Goal: Task Accomplishment & Management: Complete application form

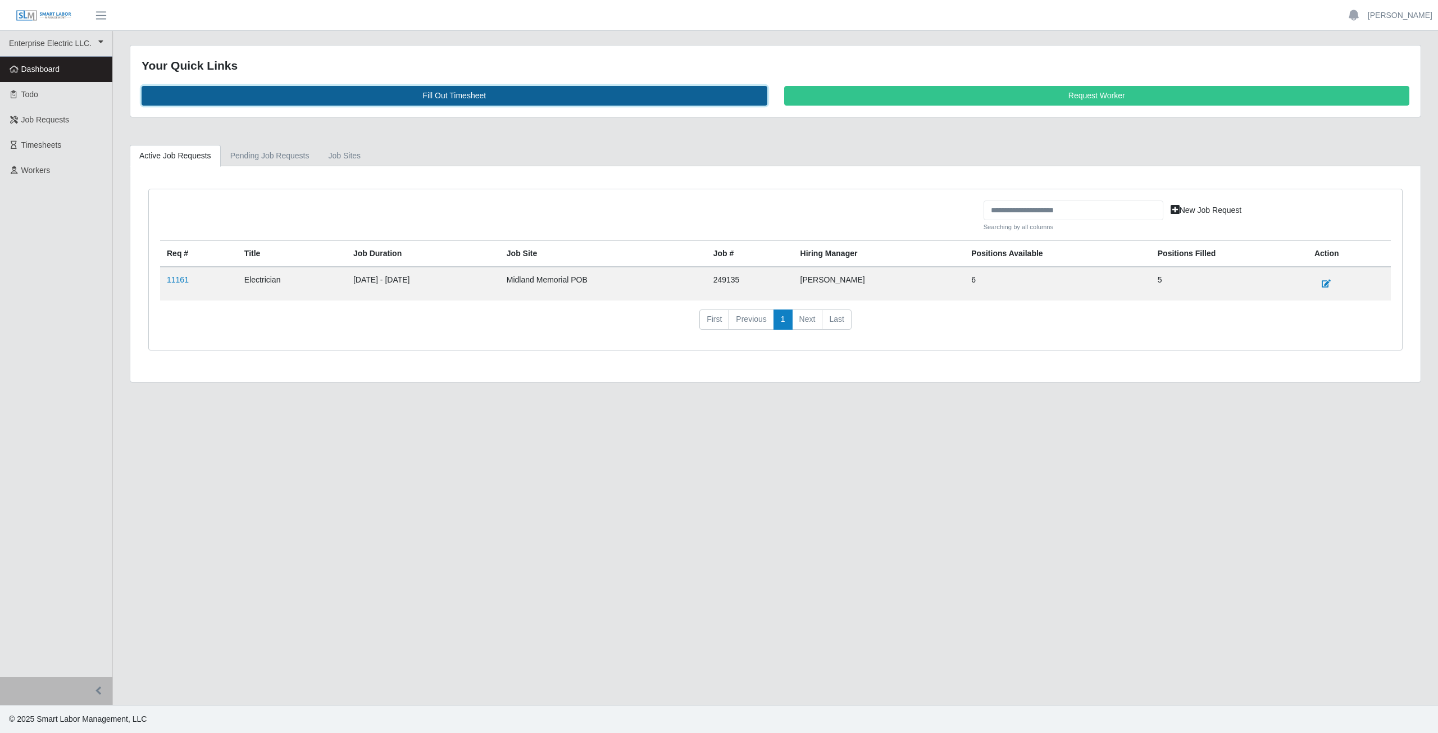
click at [452, 92] on link "Fill Out Timesheet" at bounding box center [455, 96] width 626 height 20
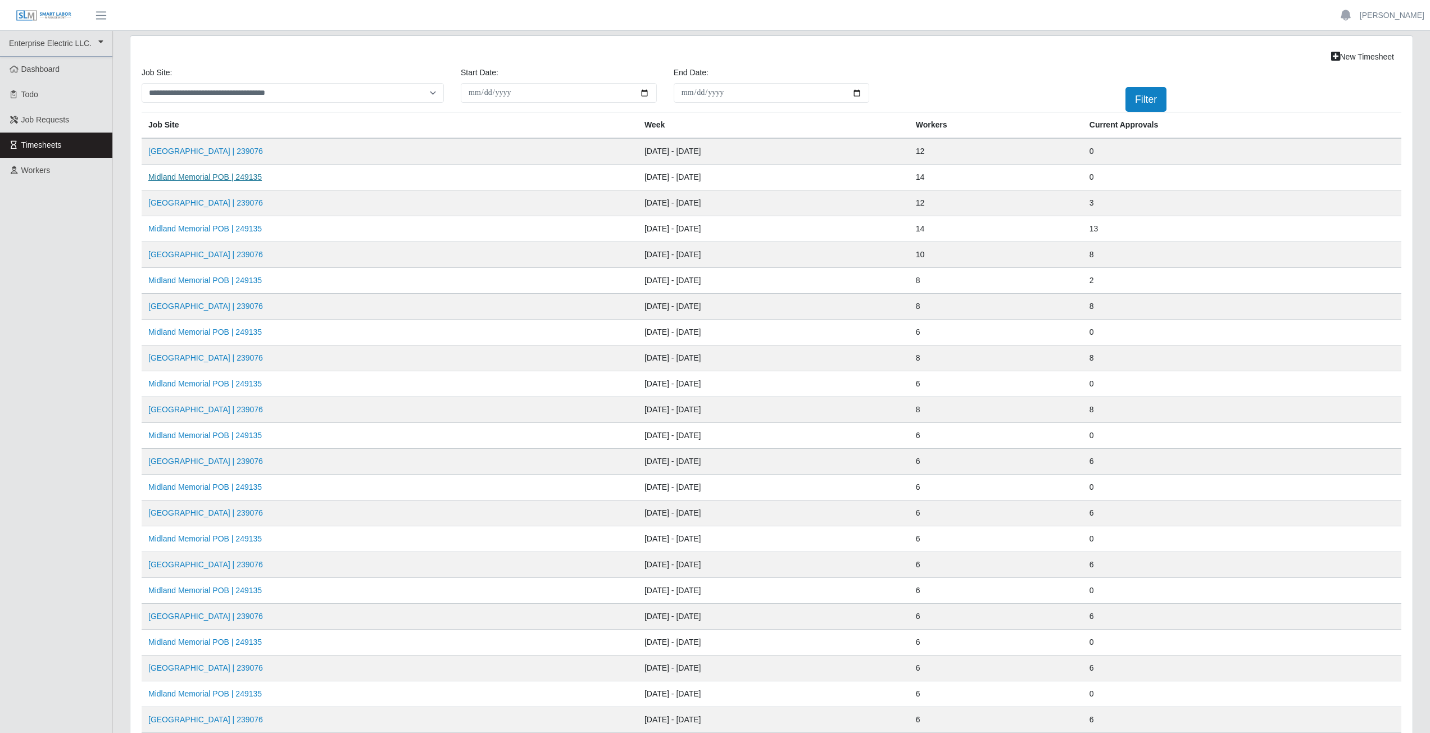
click at [231, 177] on link "Midland Memorial POB | 249135" at bounding box center [204, 176] width 113 height 9
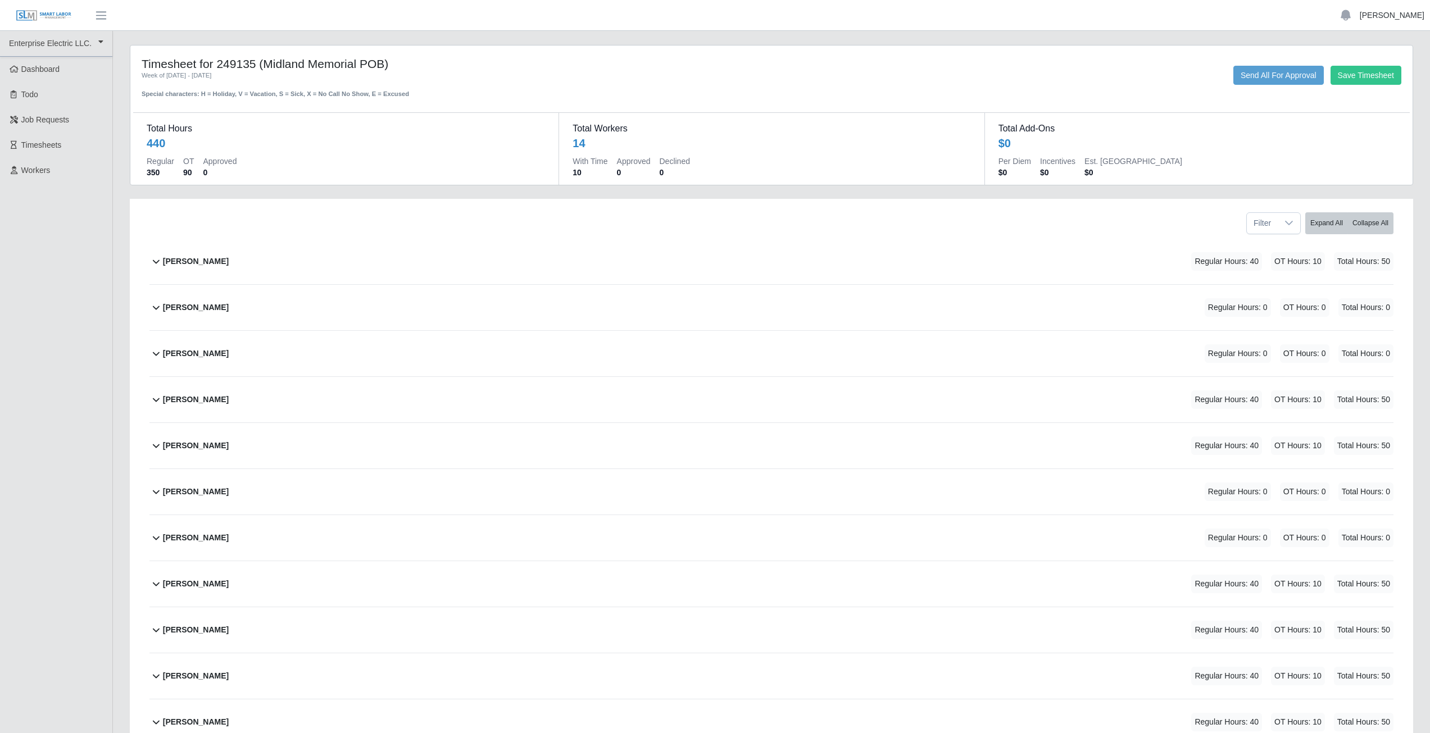
click at [1387, 21] on link "[PERSON_NAME]" at bounding box center [1391, 16] width 65 height 12
click at [1364, 85] on link "Logout" at bounding box center [1378, 78] width 101 height 24
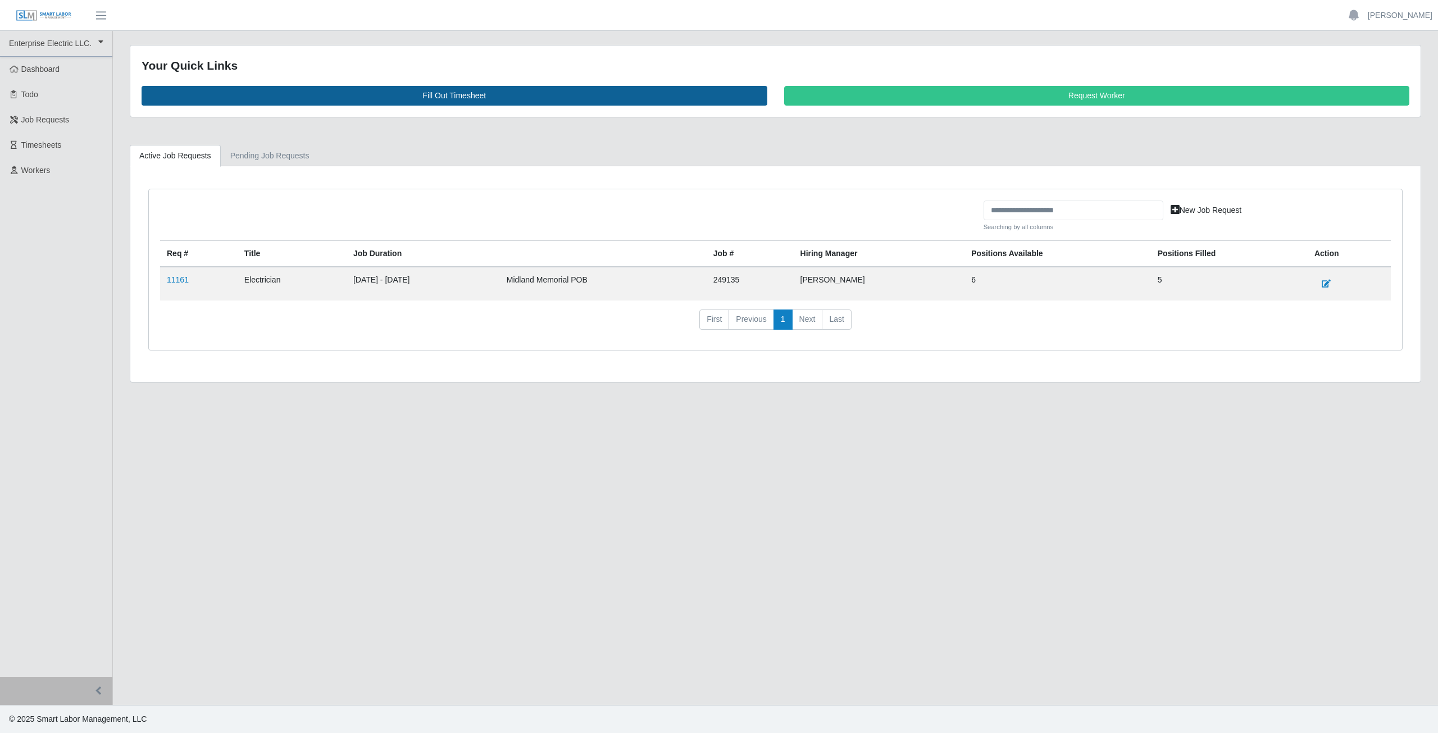
click at [458, 95] on link "Fill Out Timesheet" at bounding box center [455, 96] width 626 height 20
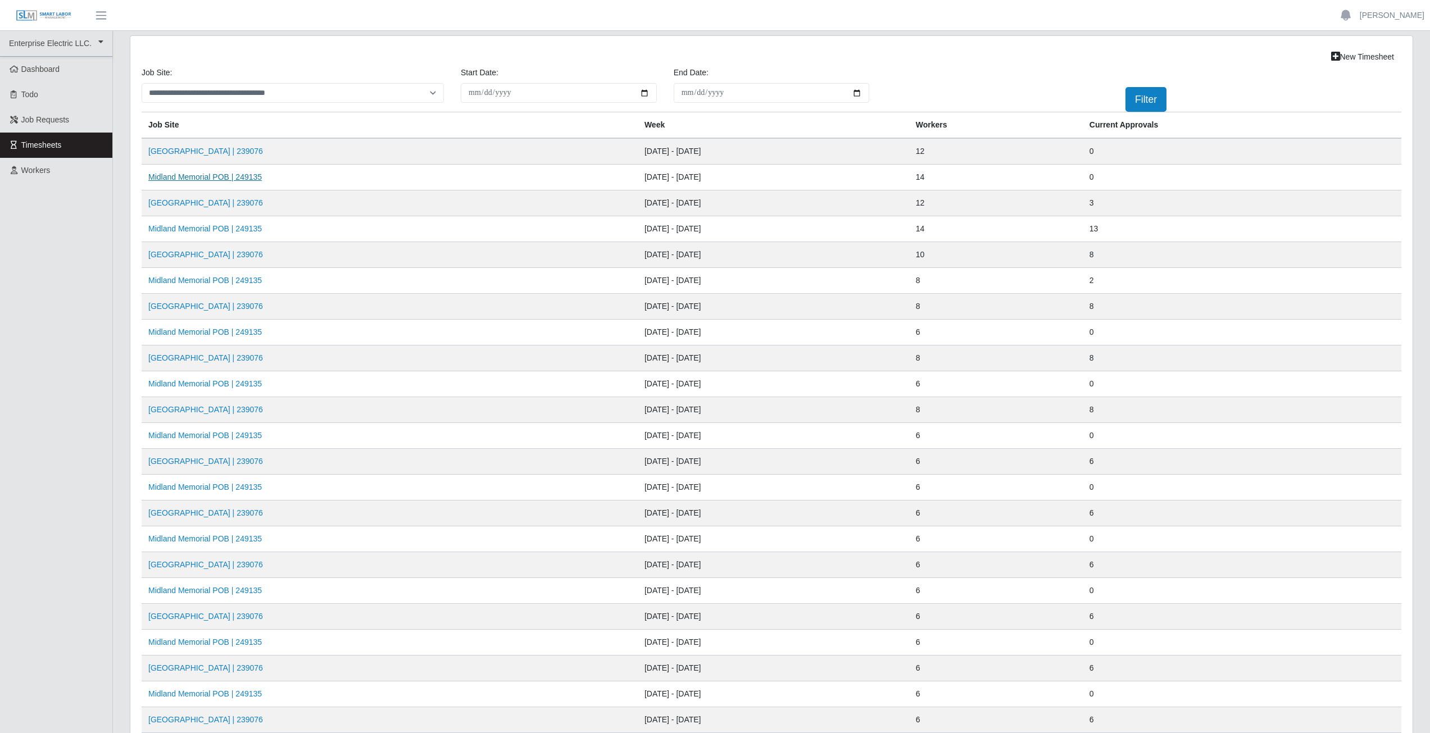
click at [198, 178] on link "Midland Memorial POB | 249135" at bounding box center [204, 176] width 113 height 9
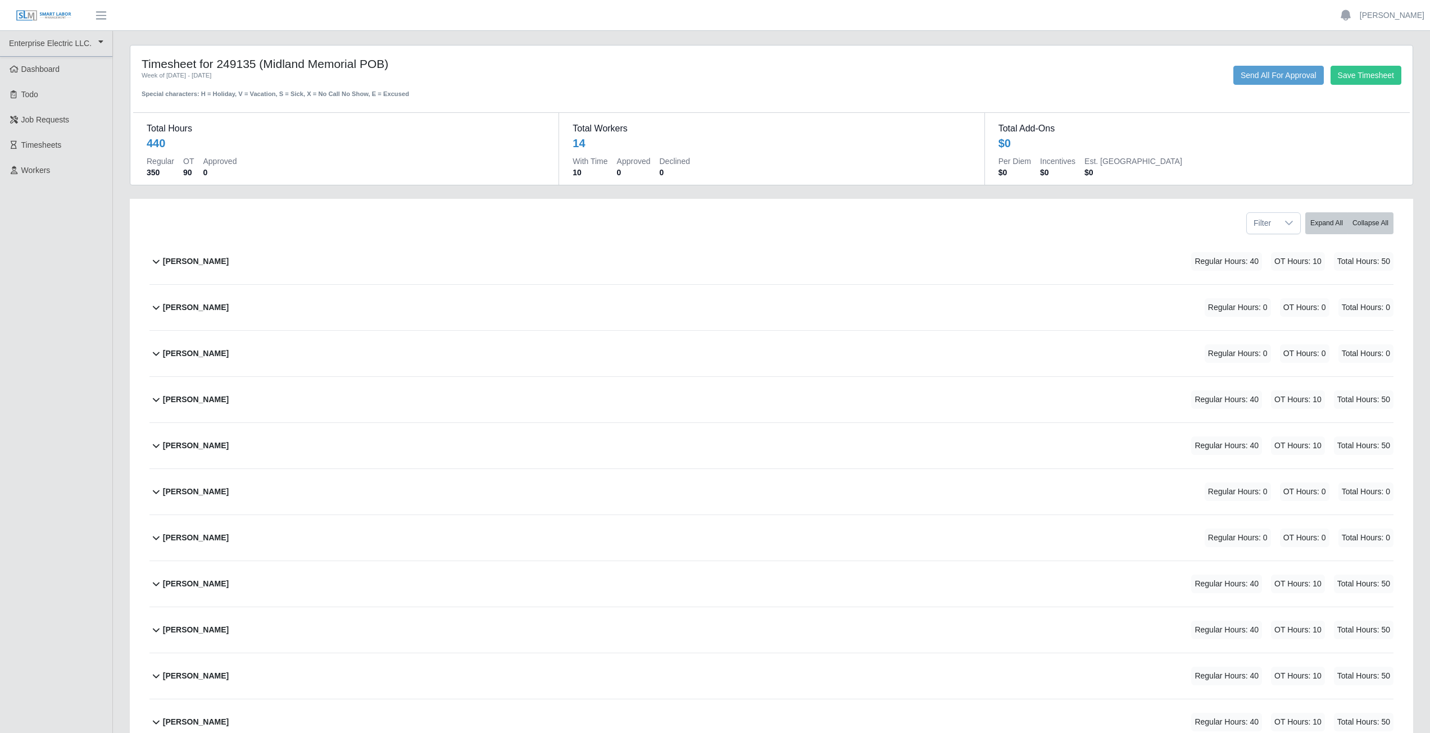
click at [152, 356] on icon at bounding box center [155, 353] width 13 height 13
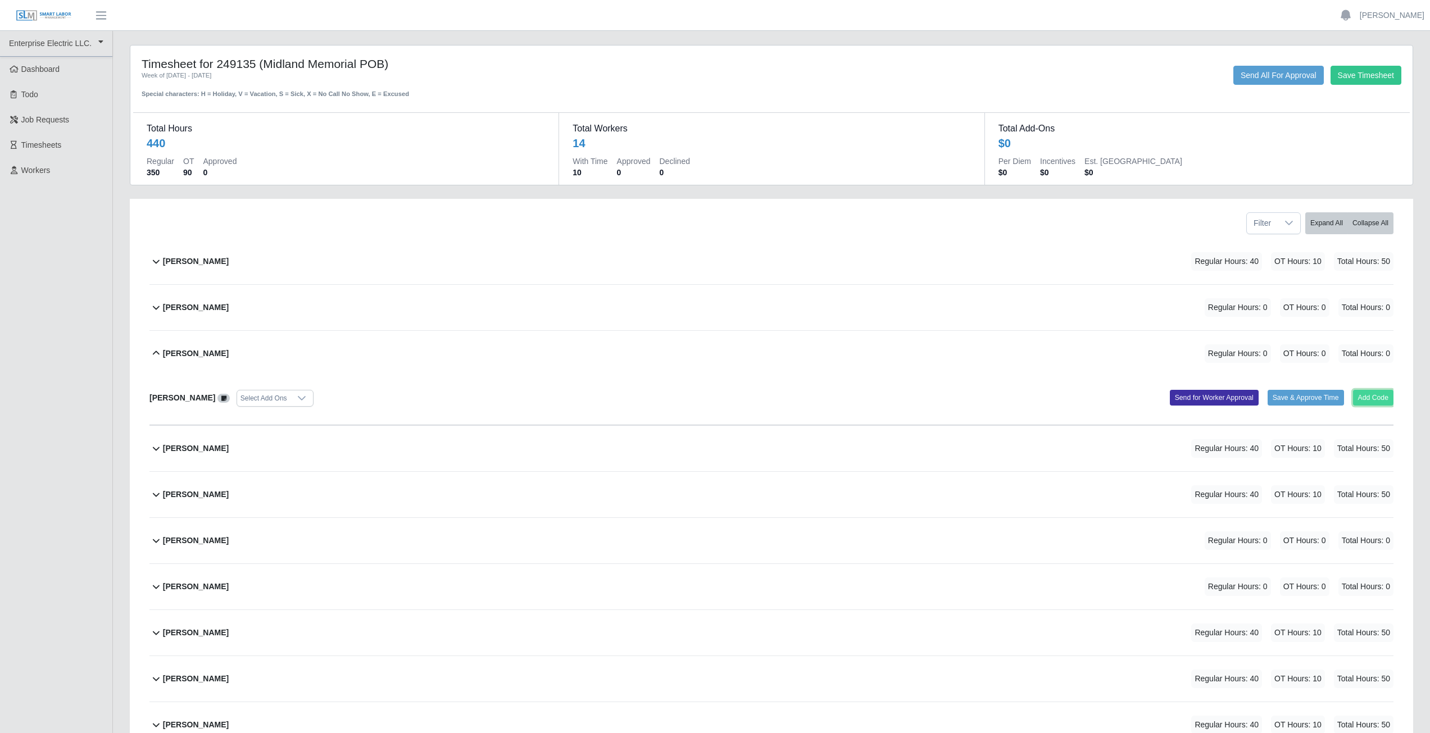
click at [1366, 398] on button "Add Code" at bounding box center [1373, 398] width 41 height 16
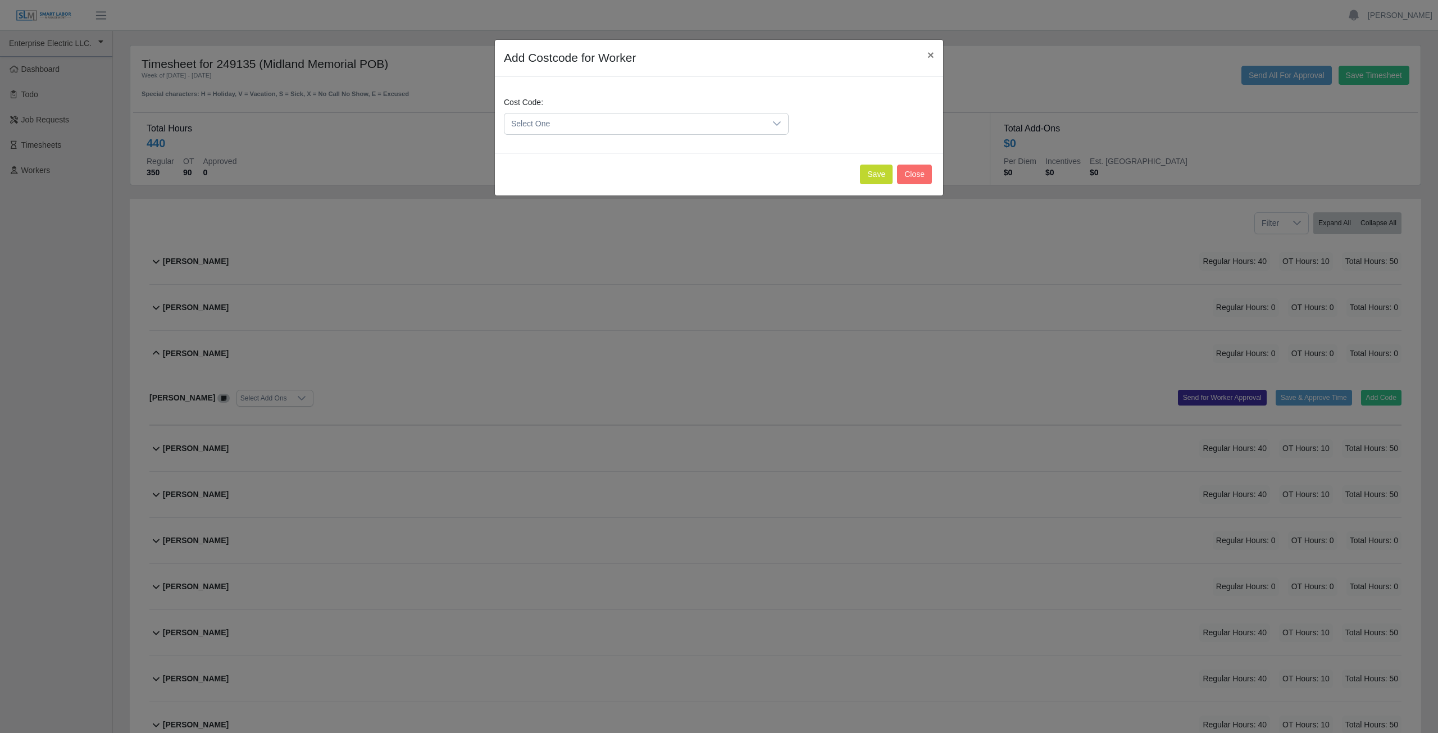
click at [567, 121] on span "Select One" at bounding box center [634, 123] width 261 height 21
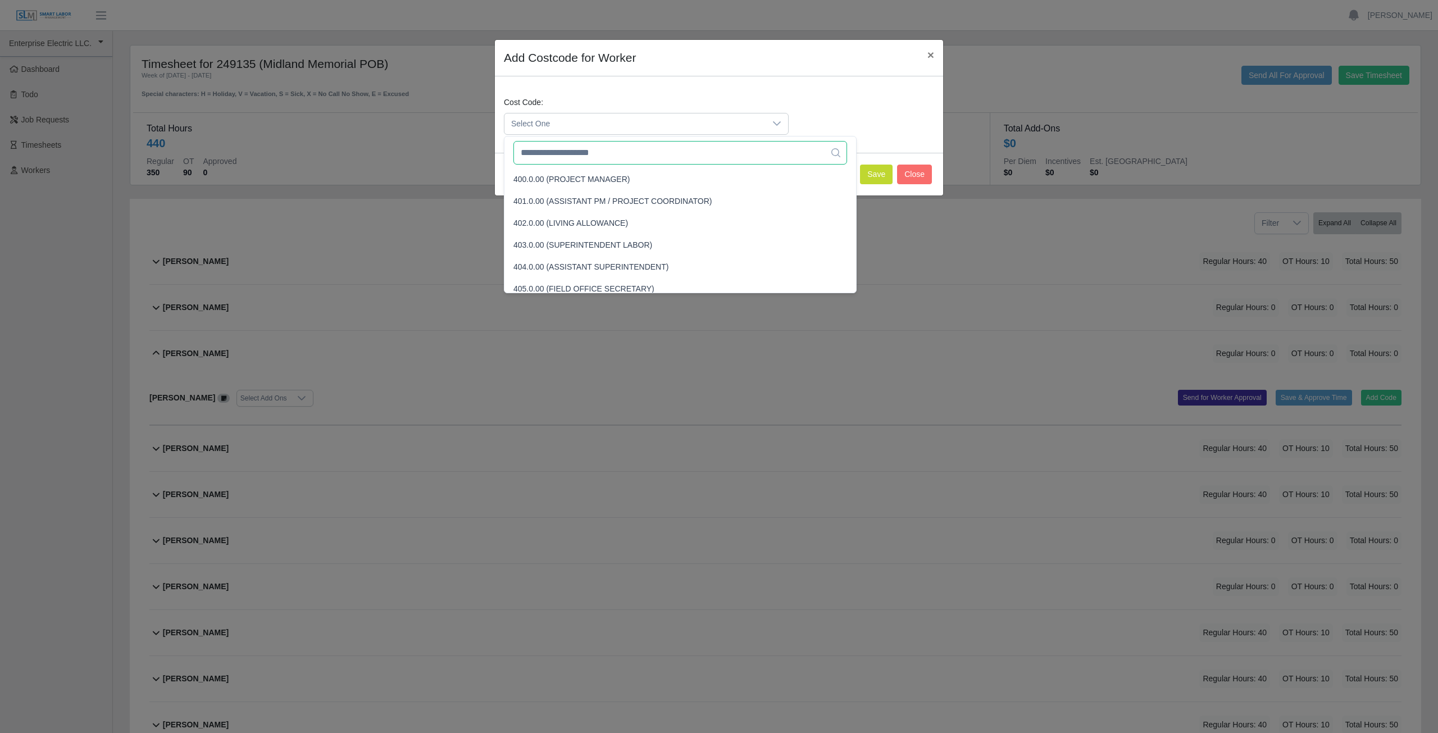
click at [561, 157] on input "text" at bounding box center [680, 153] width 334 height 24
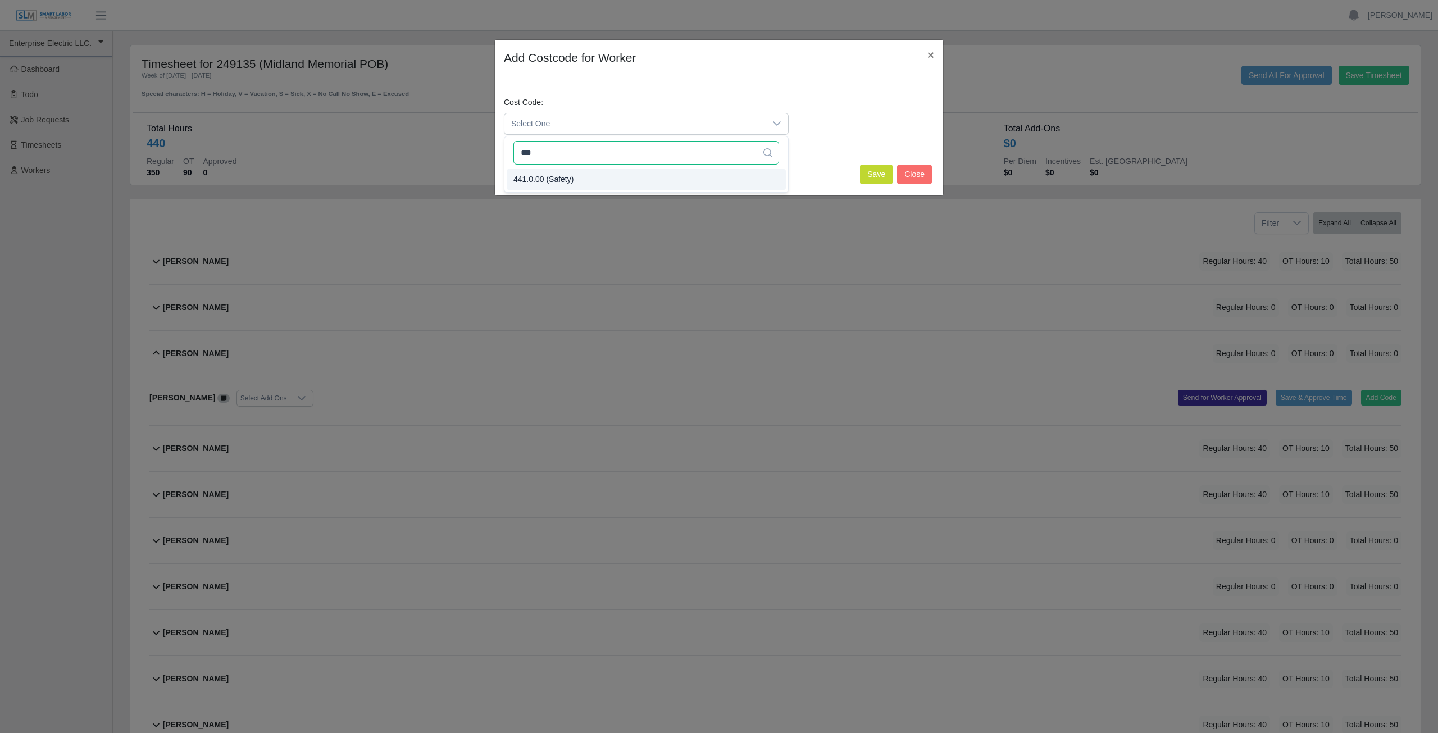
type input "***"
click at [869, 176] on button "Save" at bounding box center [876, 175] width 33 height 20
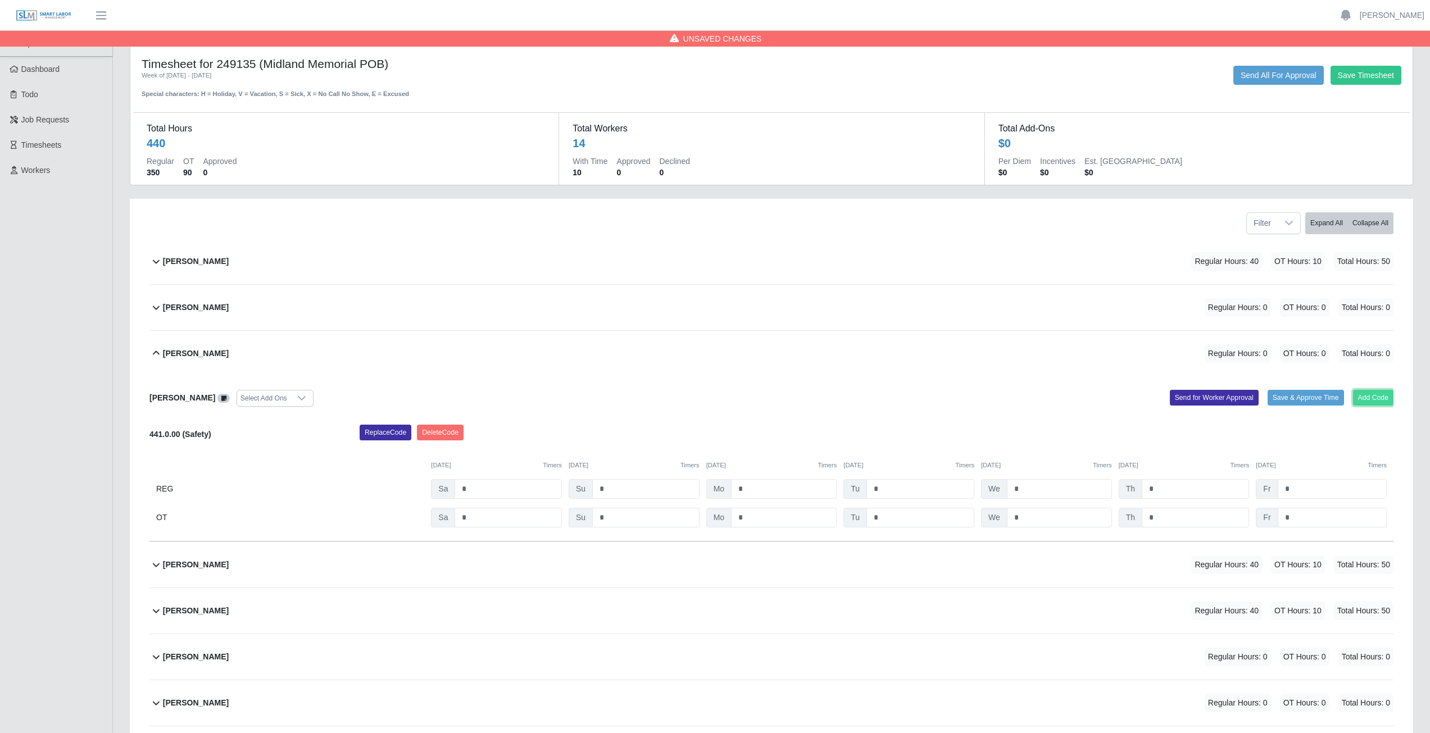
click at [1372, 395] on button "Add Code" at bounding box center [1373, 398] width 41 height 16
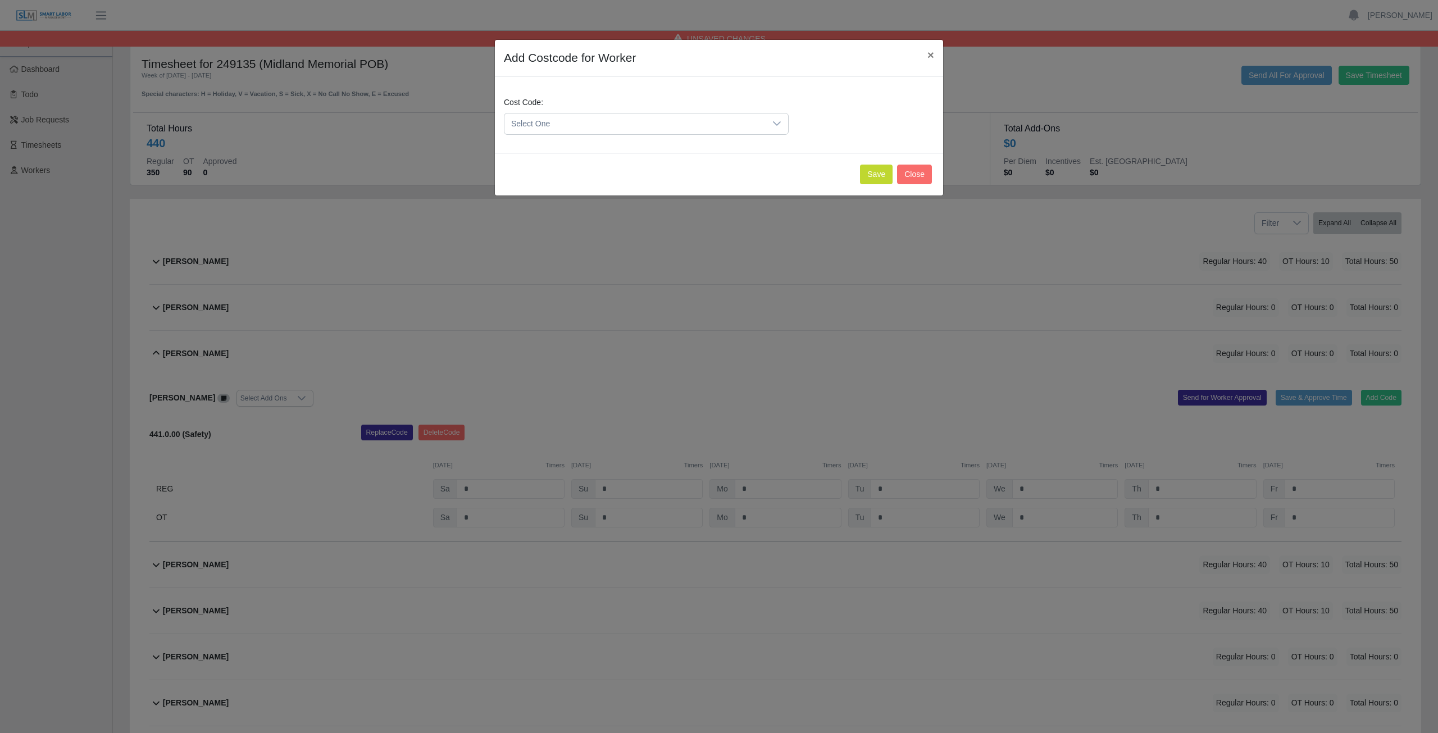
click at [566, 127] on span "Select One" at bounding box center [634, 123] width 261 height 21
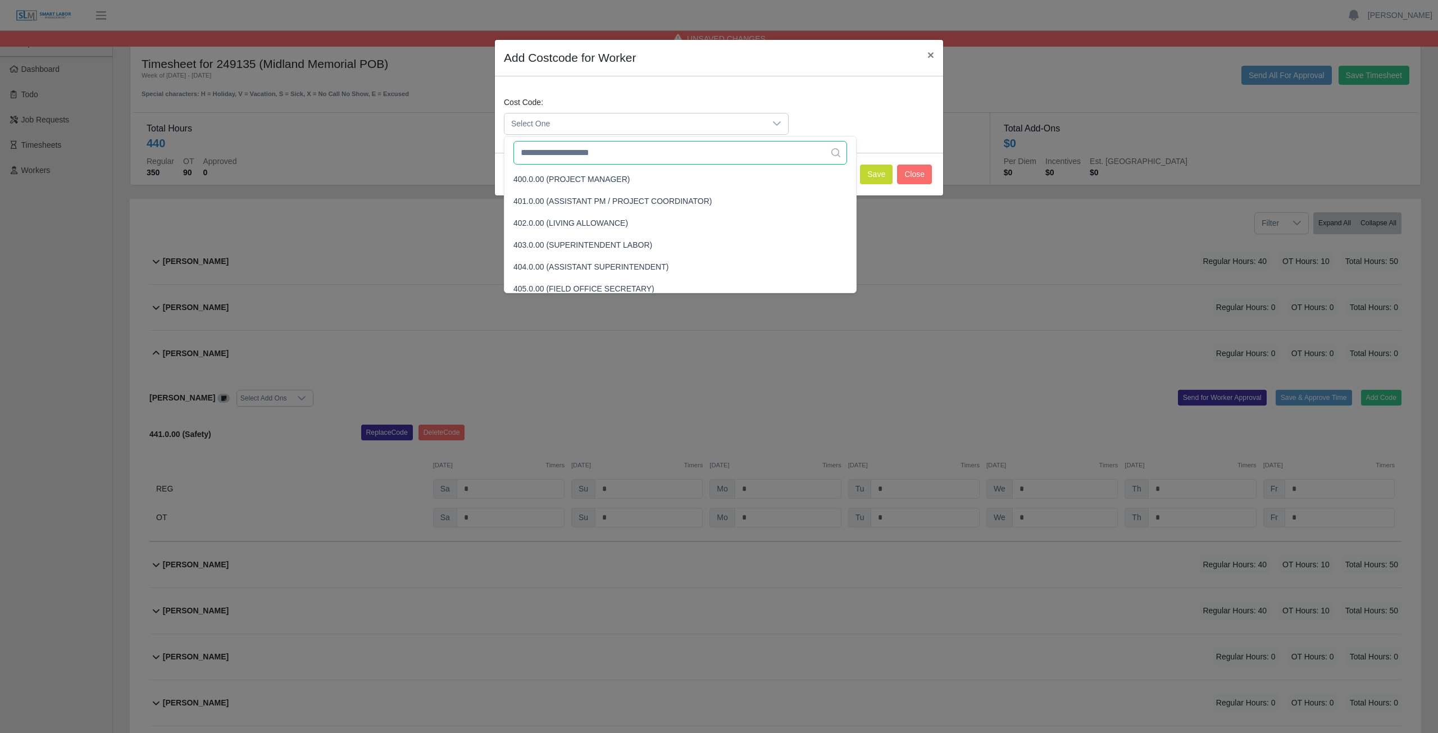
click at [564, 152] on input "text" at bounding box center [680, 153] width 334 height 24
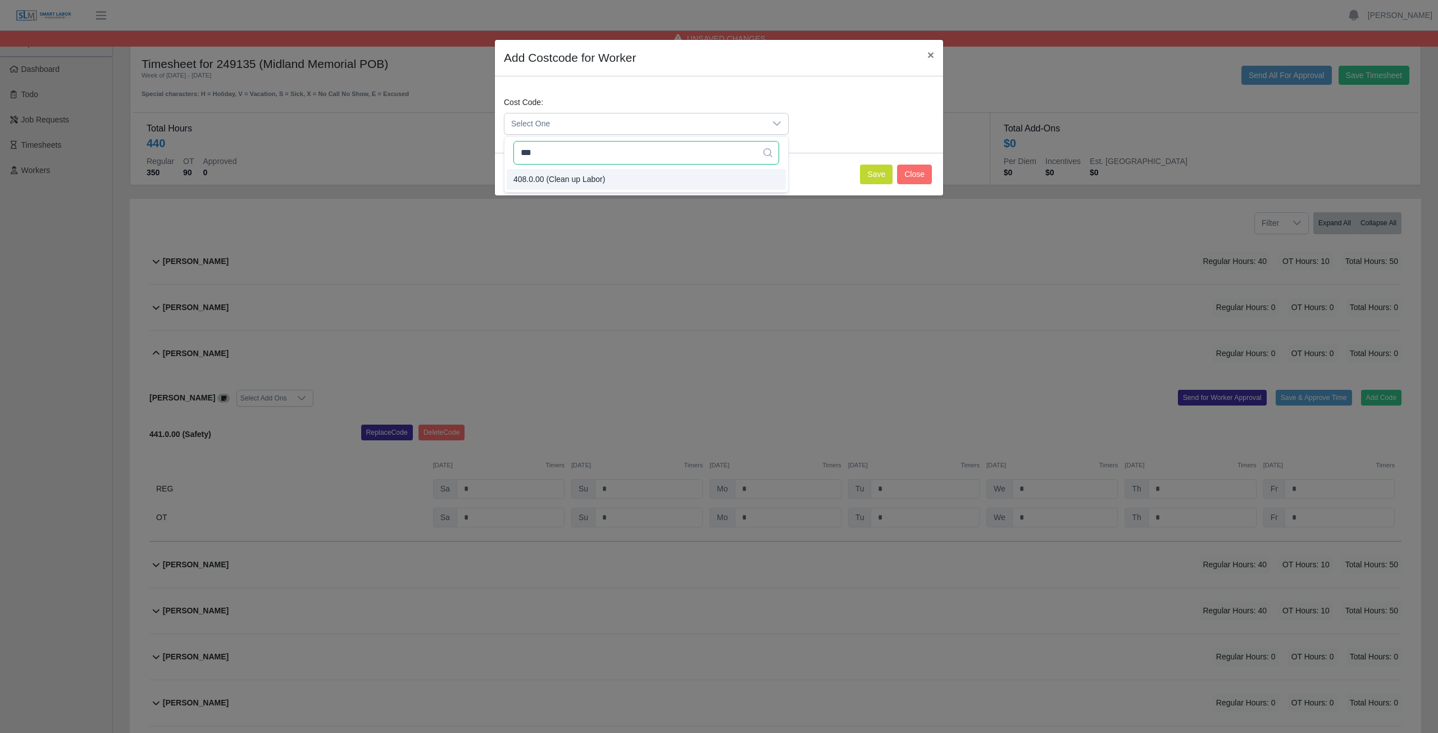
type input "***"
click at [557, 176] on span "408.0.00 (Clean up Labor)" at bounding box center [559, 180] width 92 height 12
click at [872, 172] on button "Save" at bounding box center [876, 175] width 33 height 20
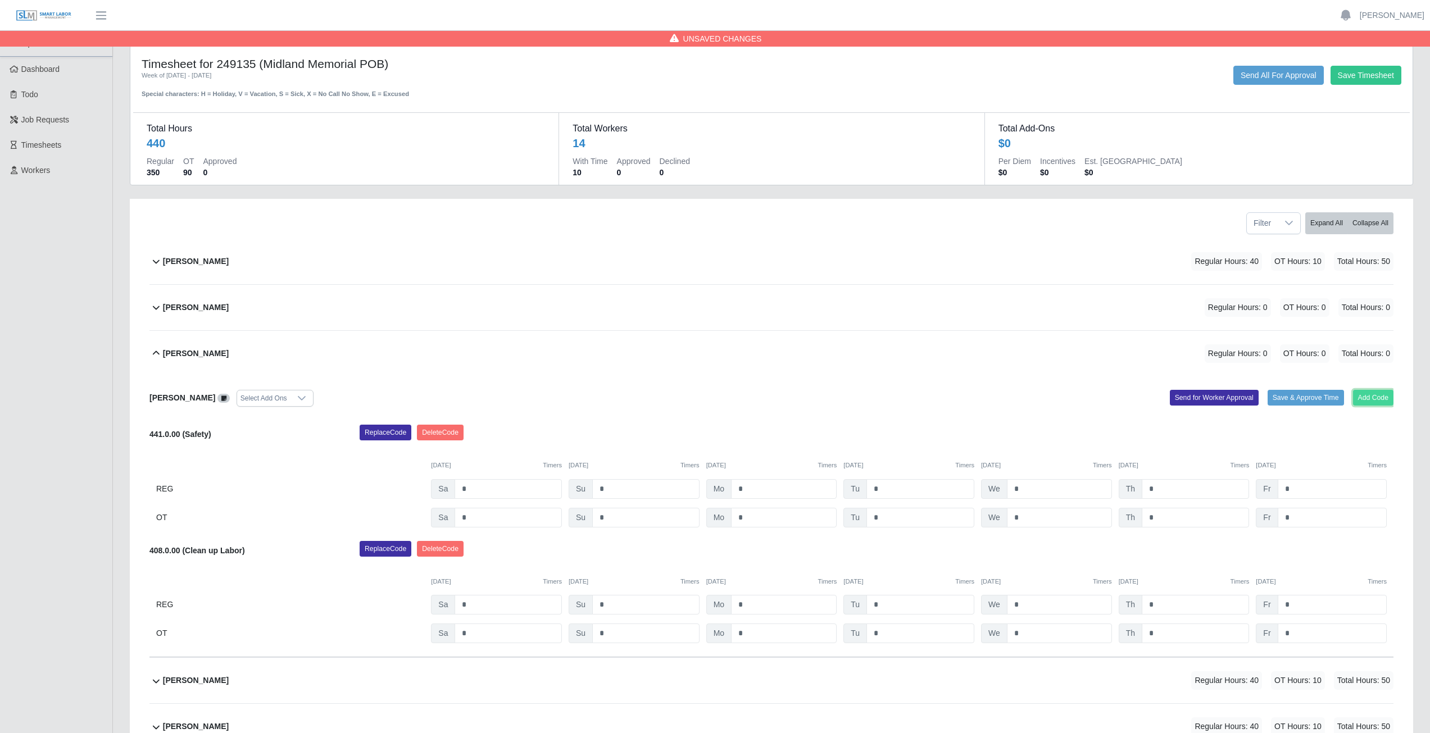
click at [1367, 394] on button "Add Code" at bounding box center [1373, 398] width 41 height 16
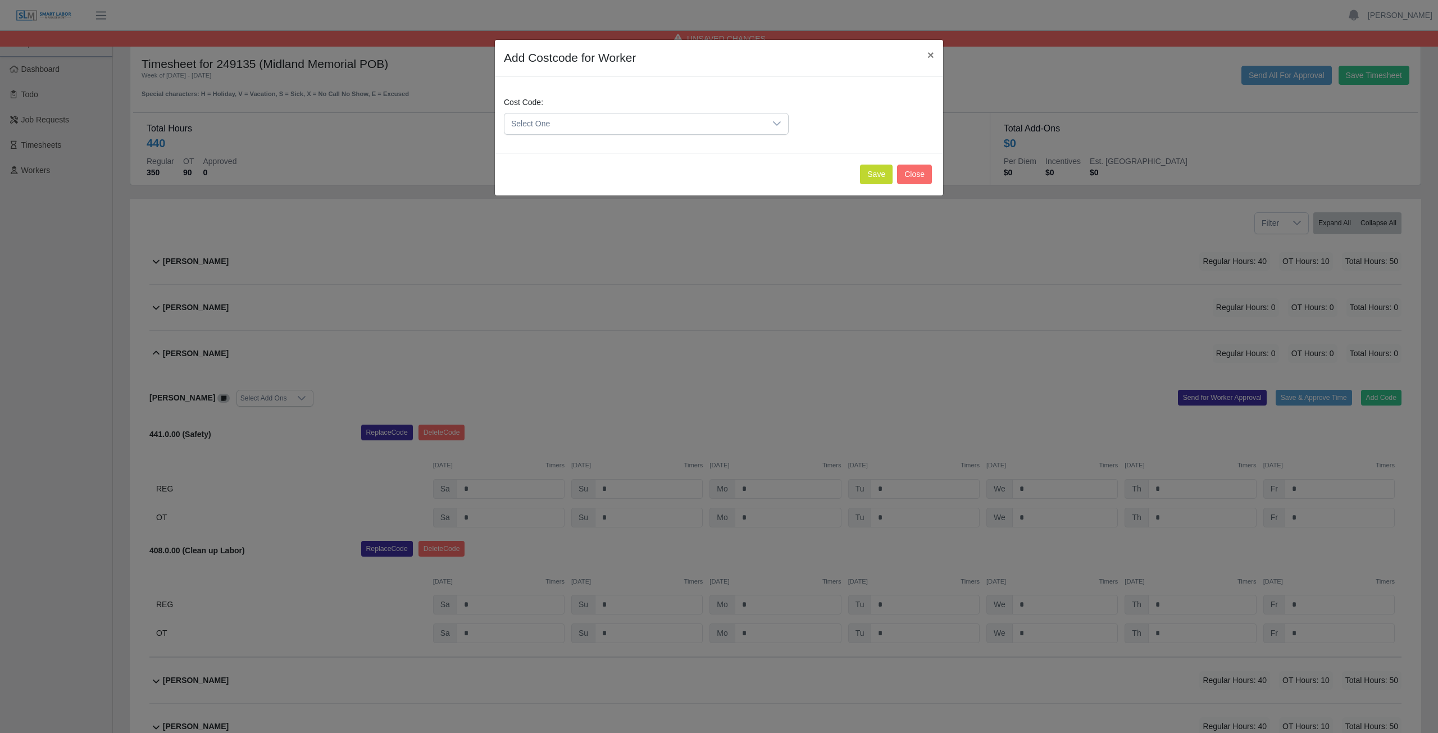
click at [565, 123] on span "Select One" at bounding box center [634, 123] width 261 height 21
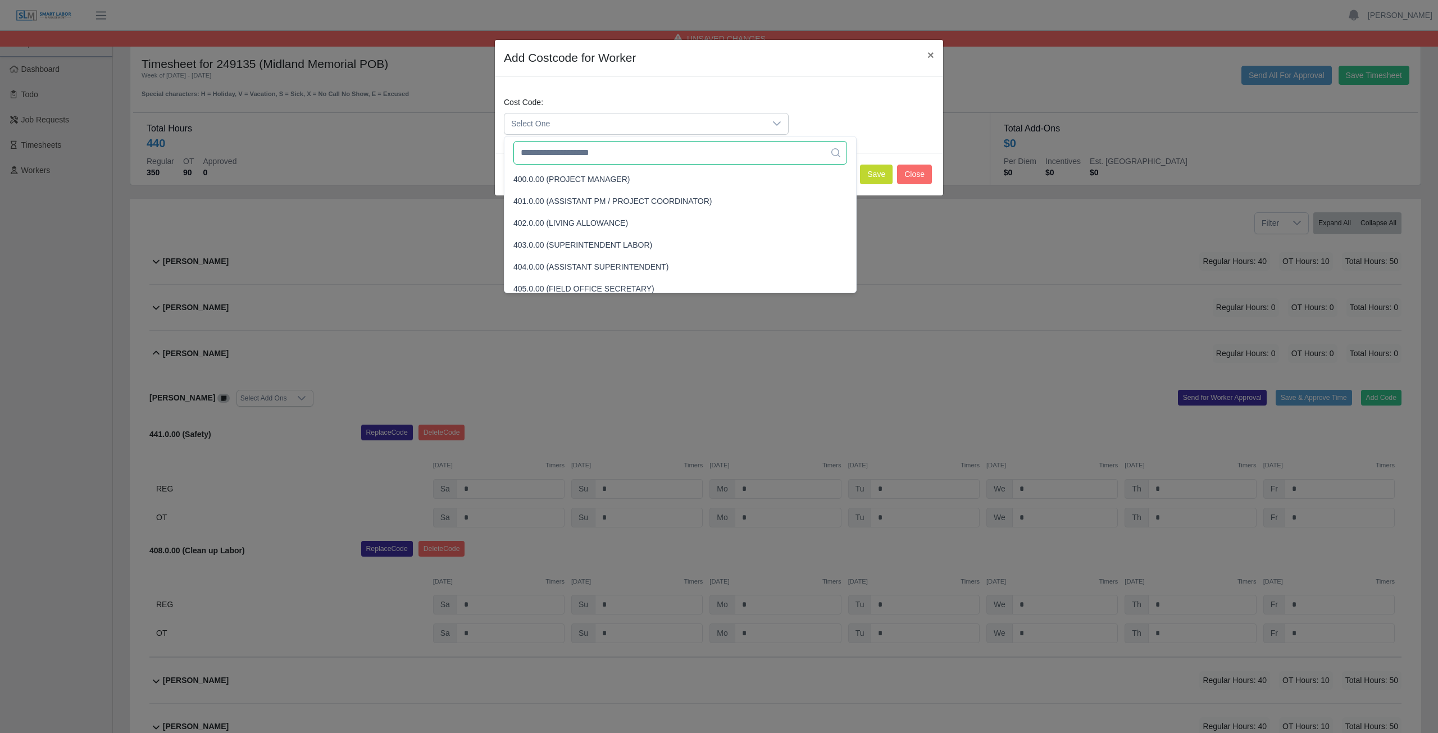
click at [563, 158] on input "text" at bounding box center [680, 153] width 334 height 24
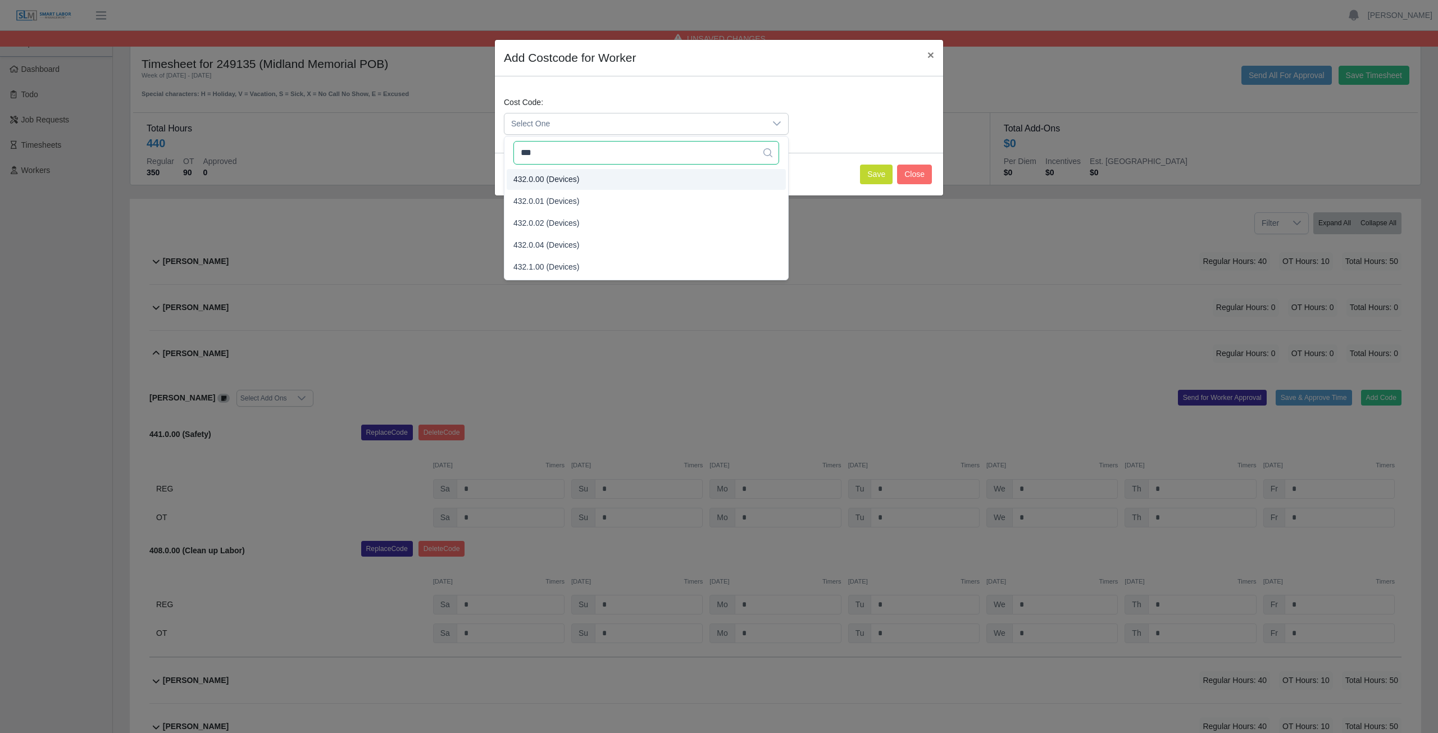
type input "***"
click at [554, 176] on span "432.0.00 (Devices)" at bounding box center [546, 180] width 66 height 12
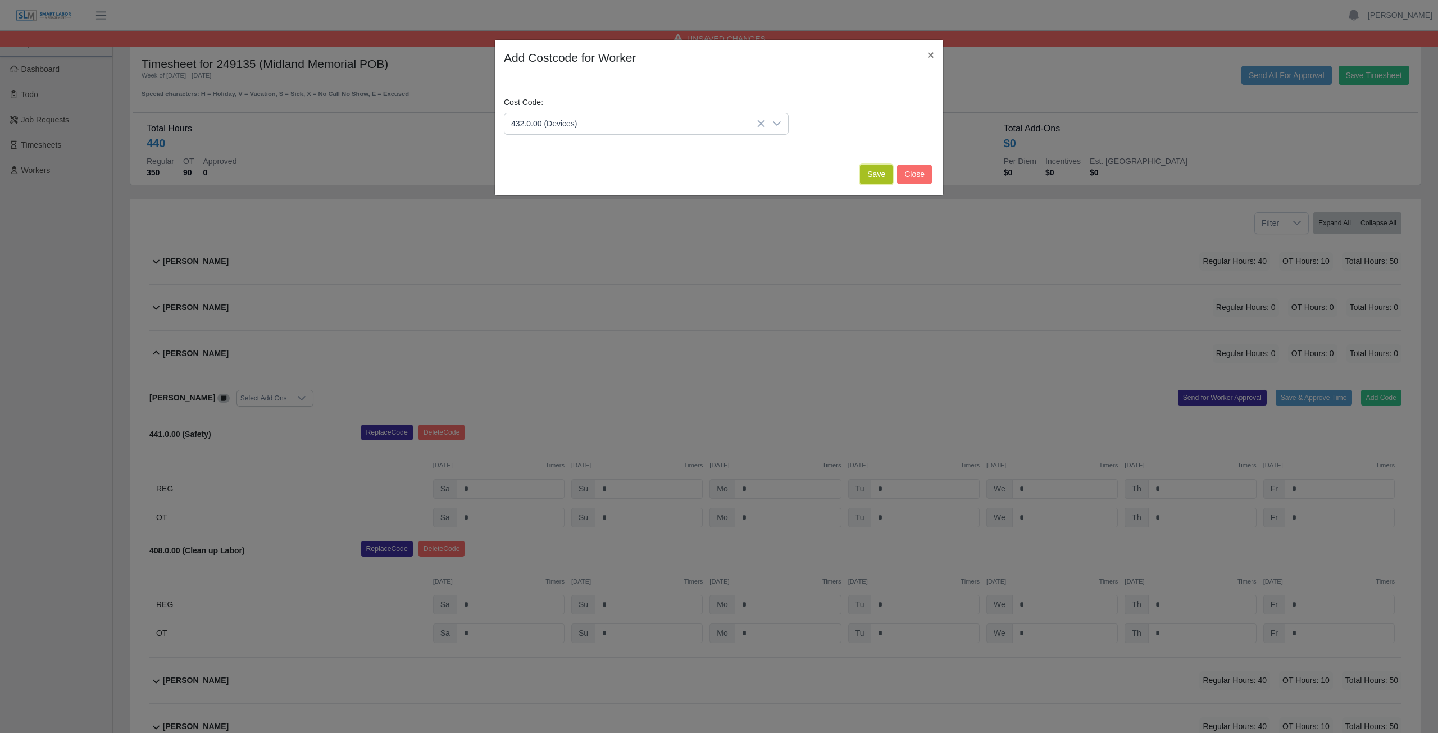
click at [864, 171] on button "Save" at bounding box center [876, 175] width 33 height 20
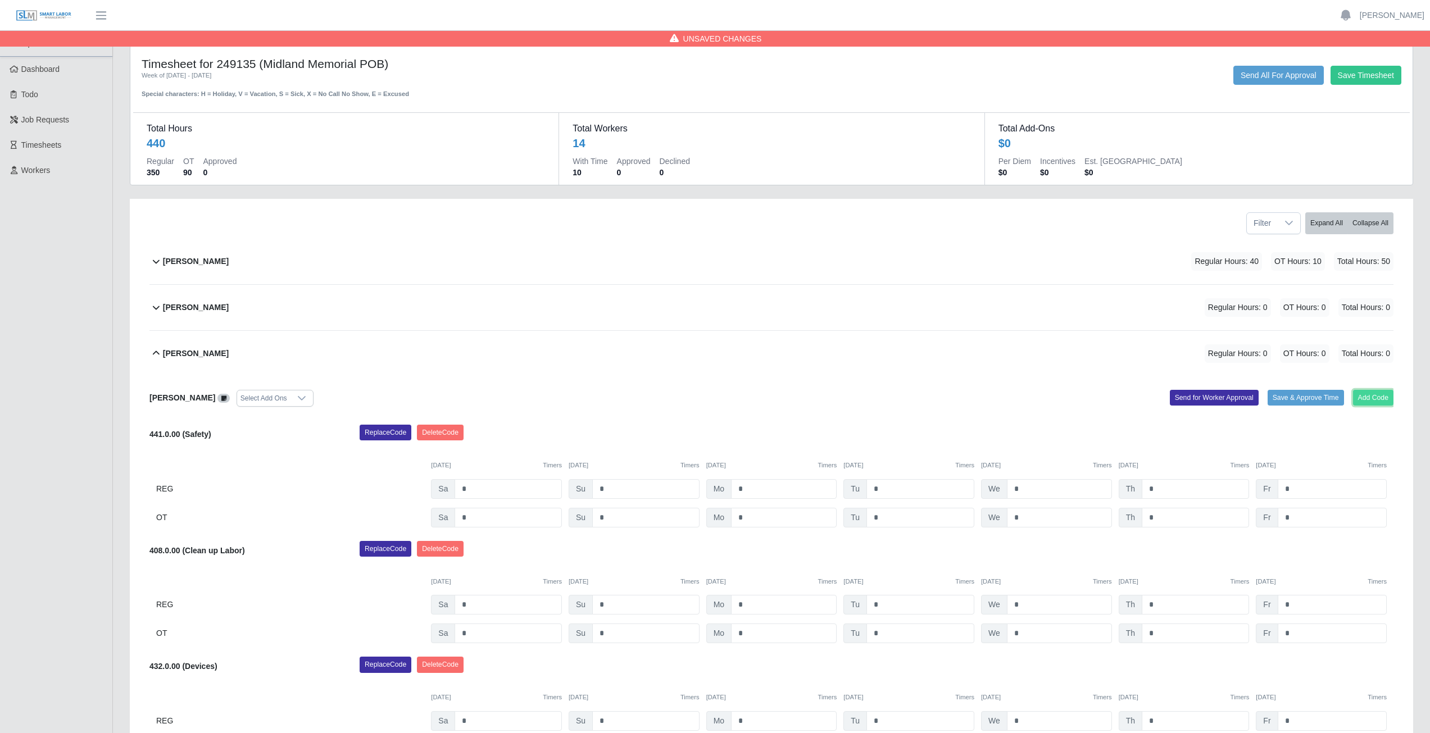
click at [1365, 395] on button "Add Code" at bounding box center [1373, 398] width 41 height 16
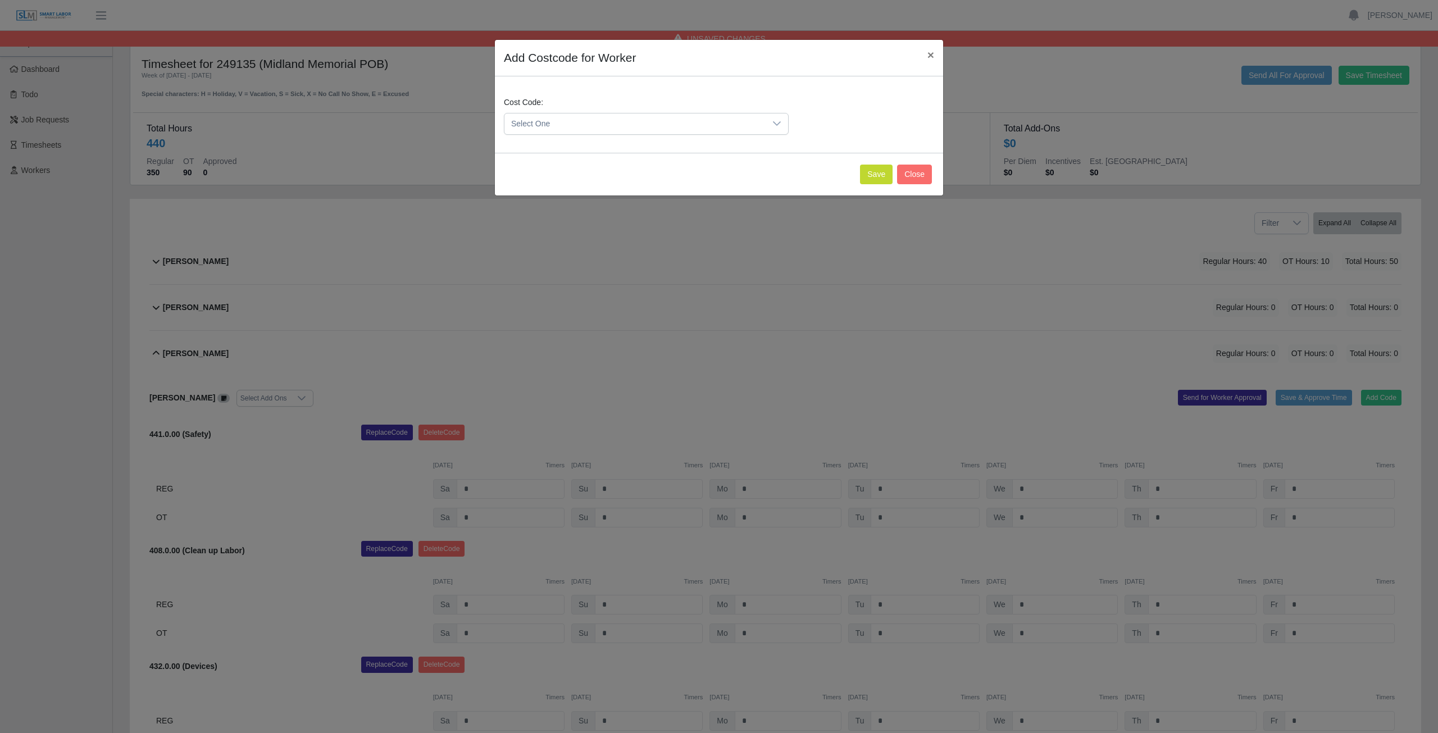
click at [554, 116] on span "Select One" at bounding box center [634, 123] width 261 height 21
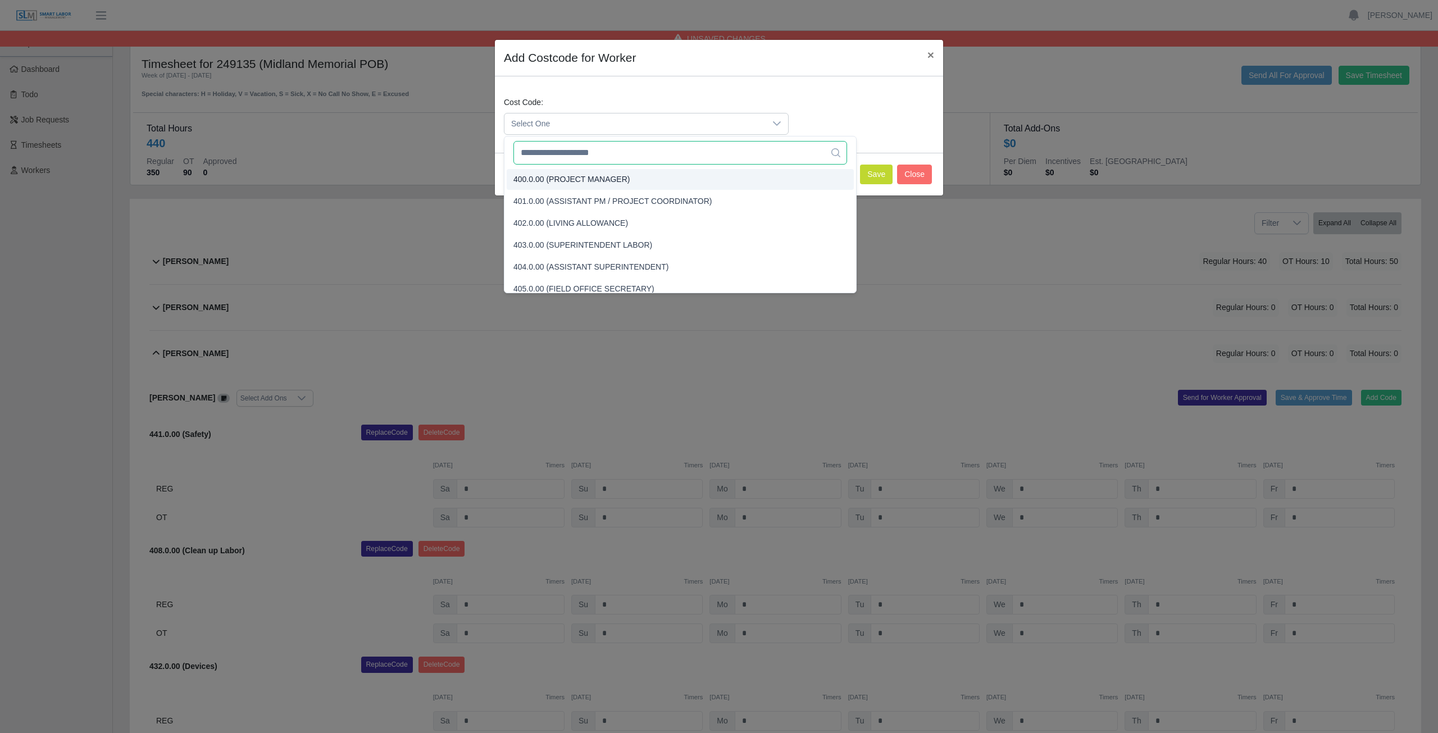
click at [549, 156] on input "text" at bounding box center [680, 153] width 334 height 24
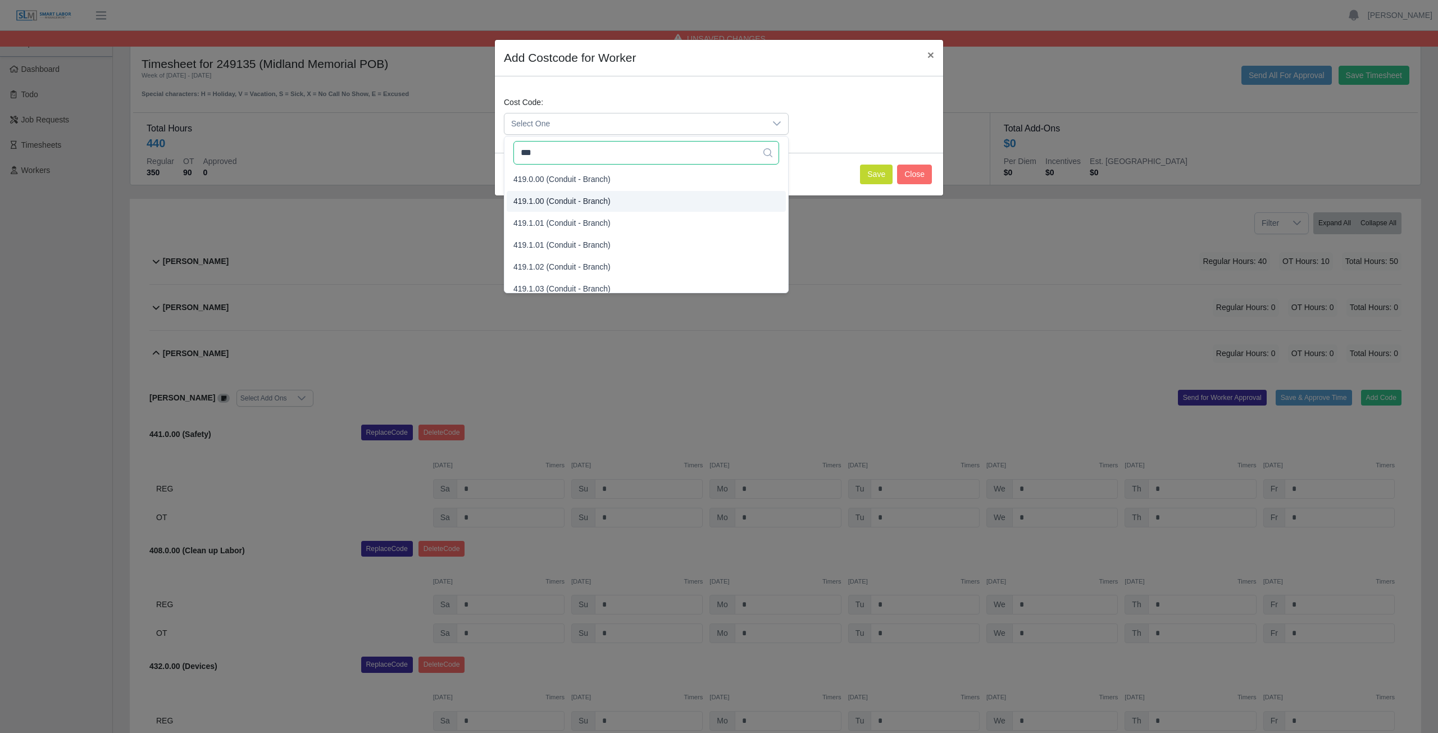
type input "***"
click at [547, 203] on span "419.1.00 (Conduit - Branch)" at bounding box center [561, 201] width 97 height 12
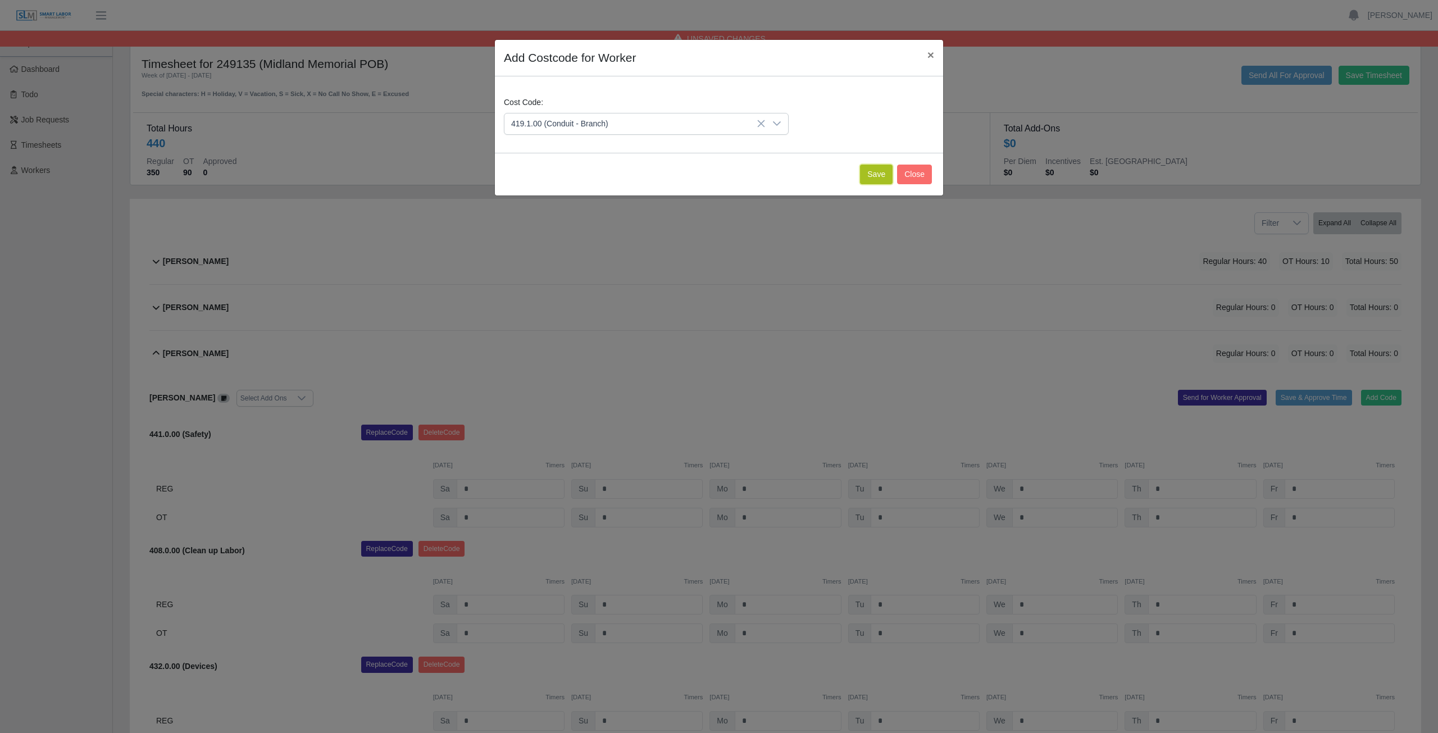
click at [880, 176] on button "Save" at bounding box center [876, 175] width 33 height 20
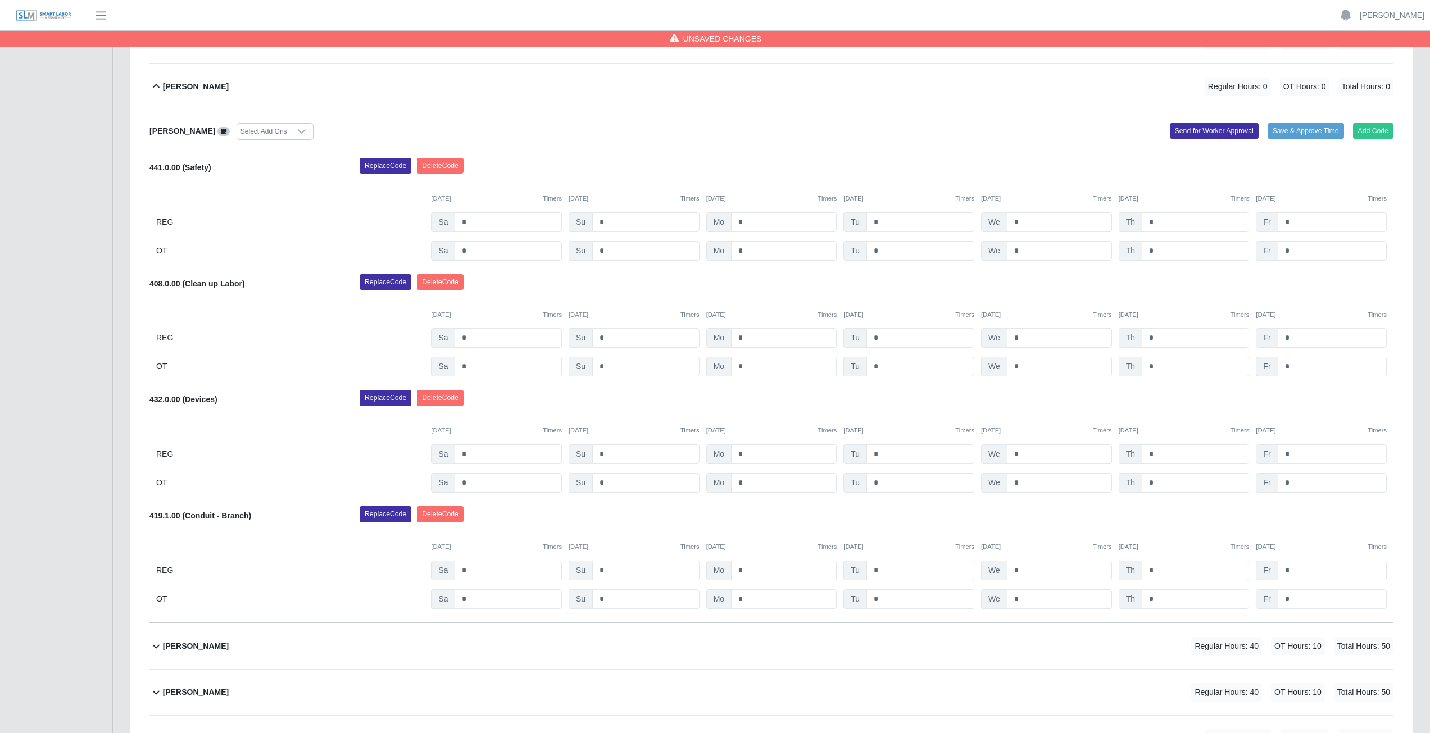
scroll to position [281, 0]
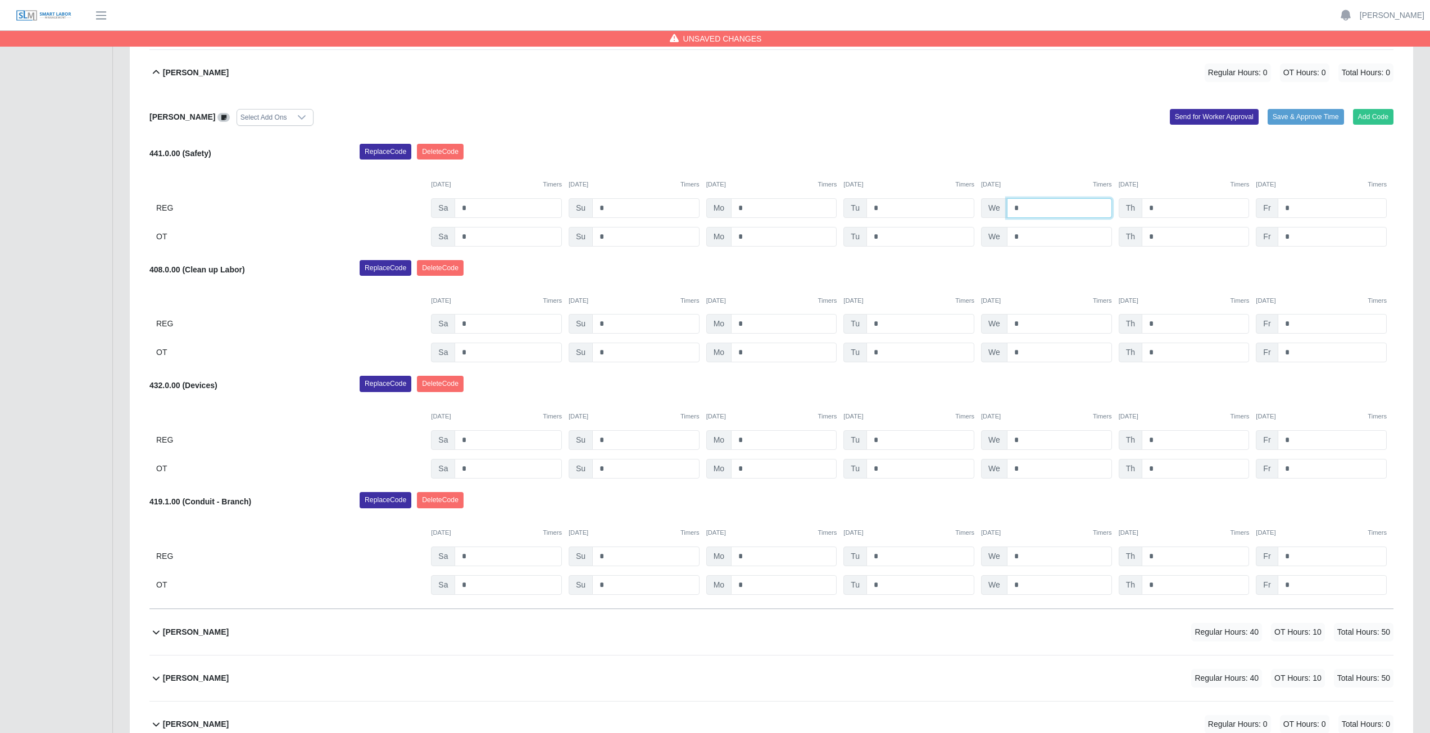
click at [1027, 207] on input "*" at bounding box center [1059, 208] width 105 height 20
type input "*"
click at [1159, 206] on input "*" at bounding box center [1194, 208] width 107 height 20
type input "*"
click at [1290, 206] on input "*" at bounding box center [1331, 208] width 109 height 20
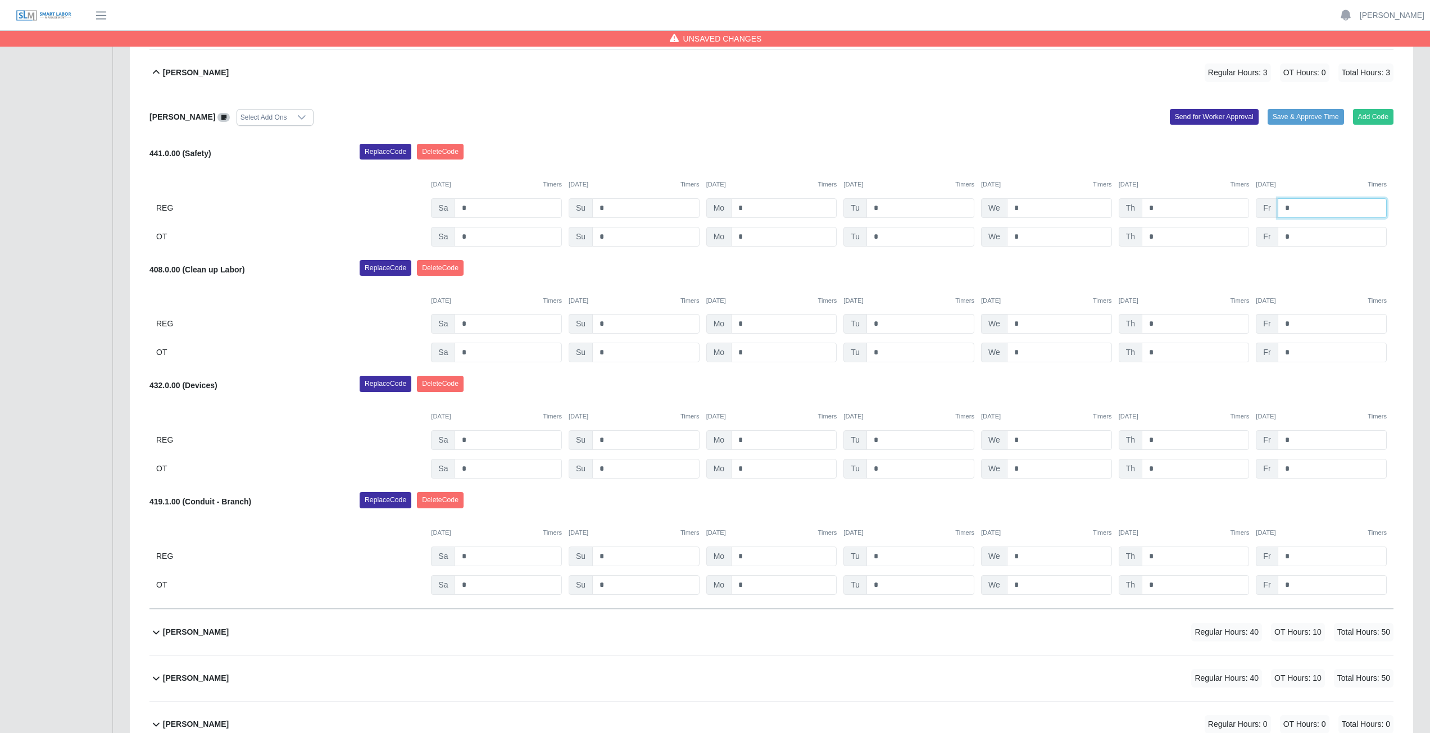
type input "*"
click at [1027, 320] on input "*" at bounding box center [1059, 324] width 105 height 20
type input "*"
click at [1157, 325] on input "*" at bounding box center [1194, 324] width 107 height 20
type input "*"
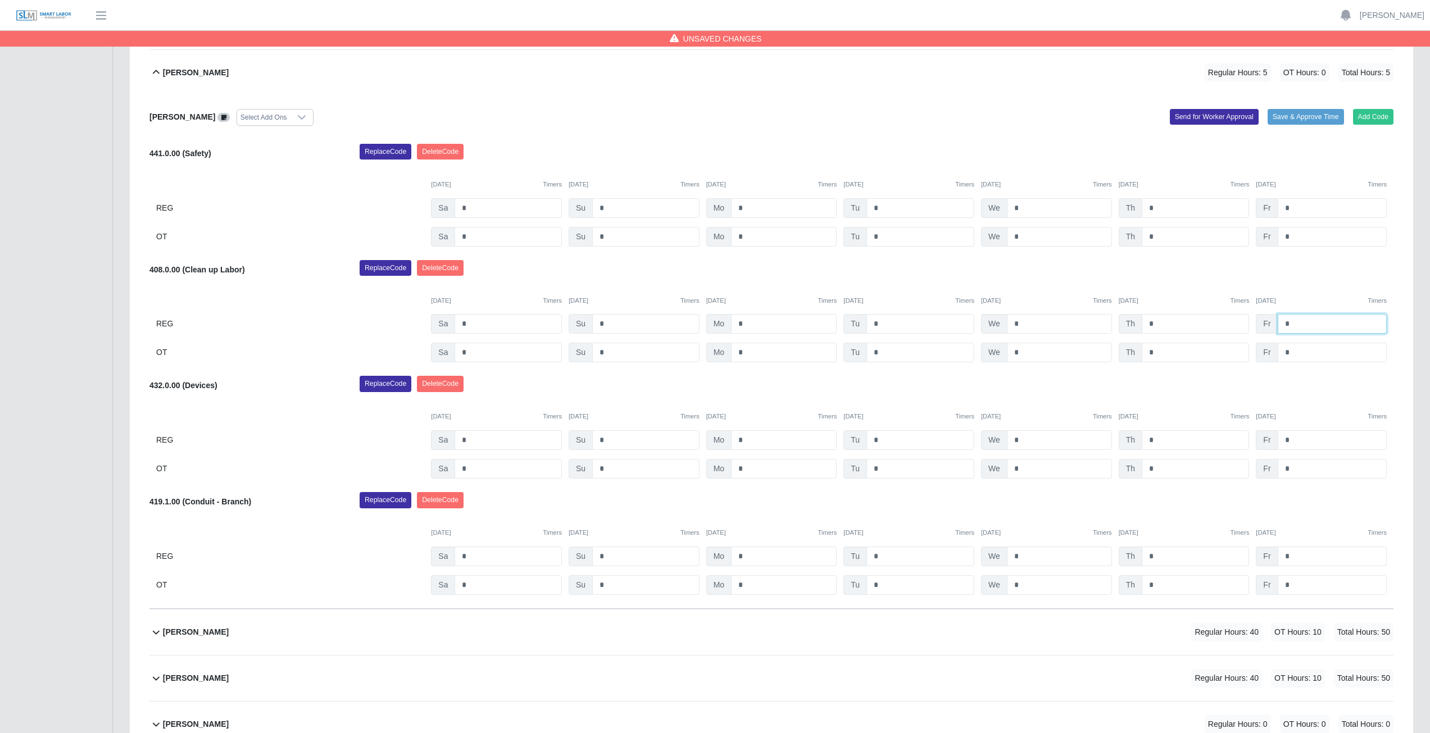
click at [1292, 325] on input "*" at bounding box center [1331, 324] width 109 height 20
type input "*"
click at [1024, 439] on input "*" at bounding box center [1059, 440] width 105 height 20
type input "*"
click at [1155, 439] on input "*" at bounding box center [1194, 440] width 107 height 20
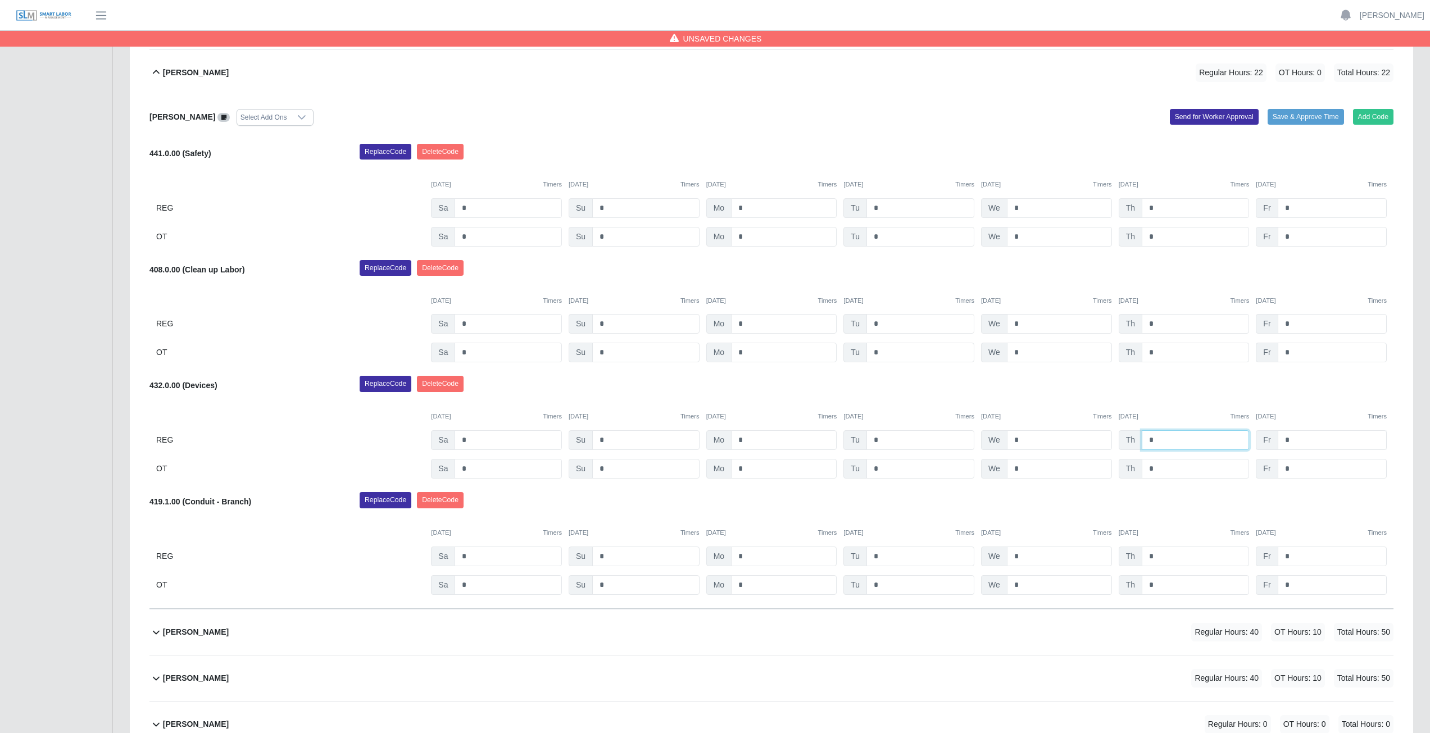
type input "*"
click at [1296, 439] on input "*" at bounding box center [1331, 440] width 109 height 20
type input "*"
click at [1301, 384] on div "Replace Code Delete Code" at bounding box center [876, 387] width 1050 height 22
click at [156, 74] on icon at bounding box center [155, 72] width 13 height 13
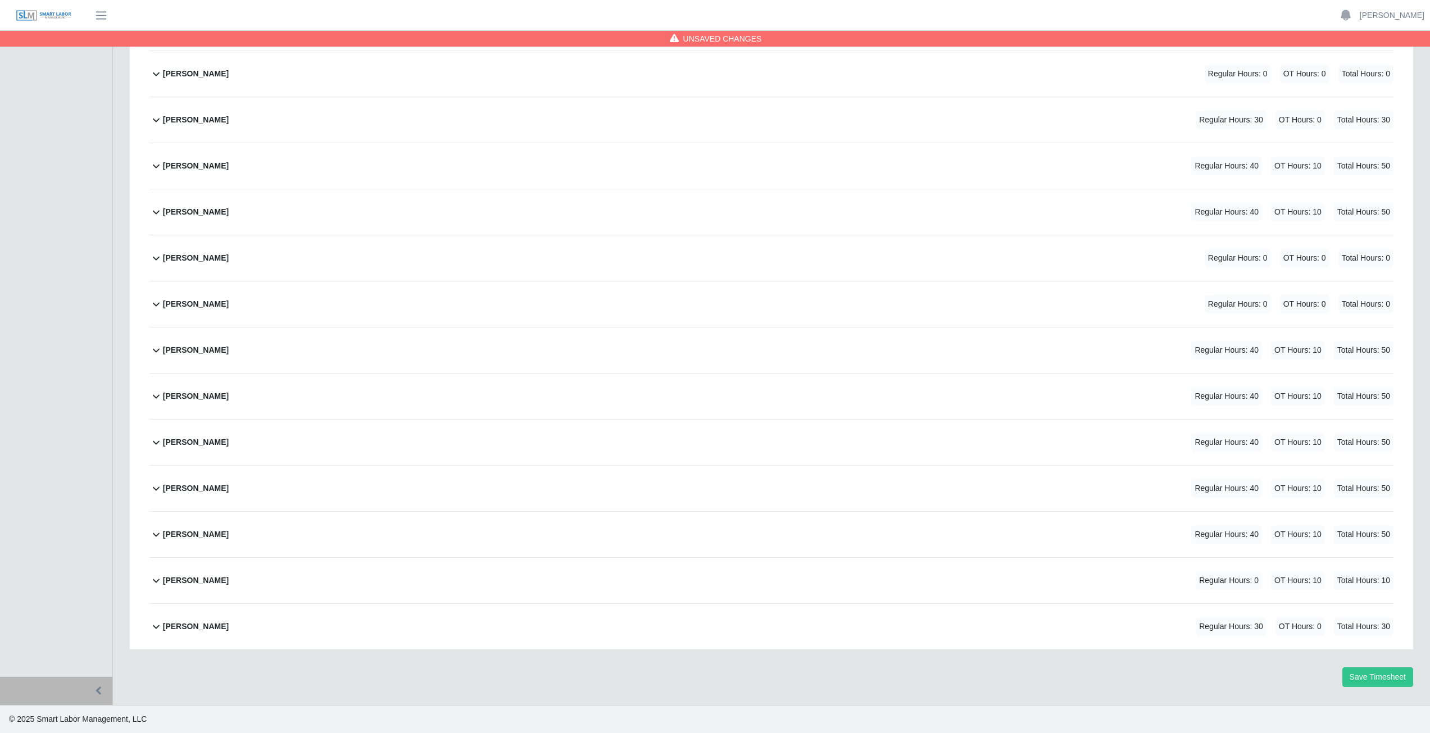
scroll to position [234, 0]
drag, startPoint x: 1207, startPoint y: 618, endPoint x: 1073, endPoint y: 274, distance: 369.9
click at [1108, 272] on div "Donny J Parra Regular Hours: 0 OT Hours: 0 Total Hours: 0" at bounding box center [778, 257] width 1230 height 45
drag, startPoint x: 992, startPoint y: 390, endPoint x: 985, endPoint y: 389, distance: 6.8
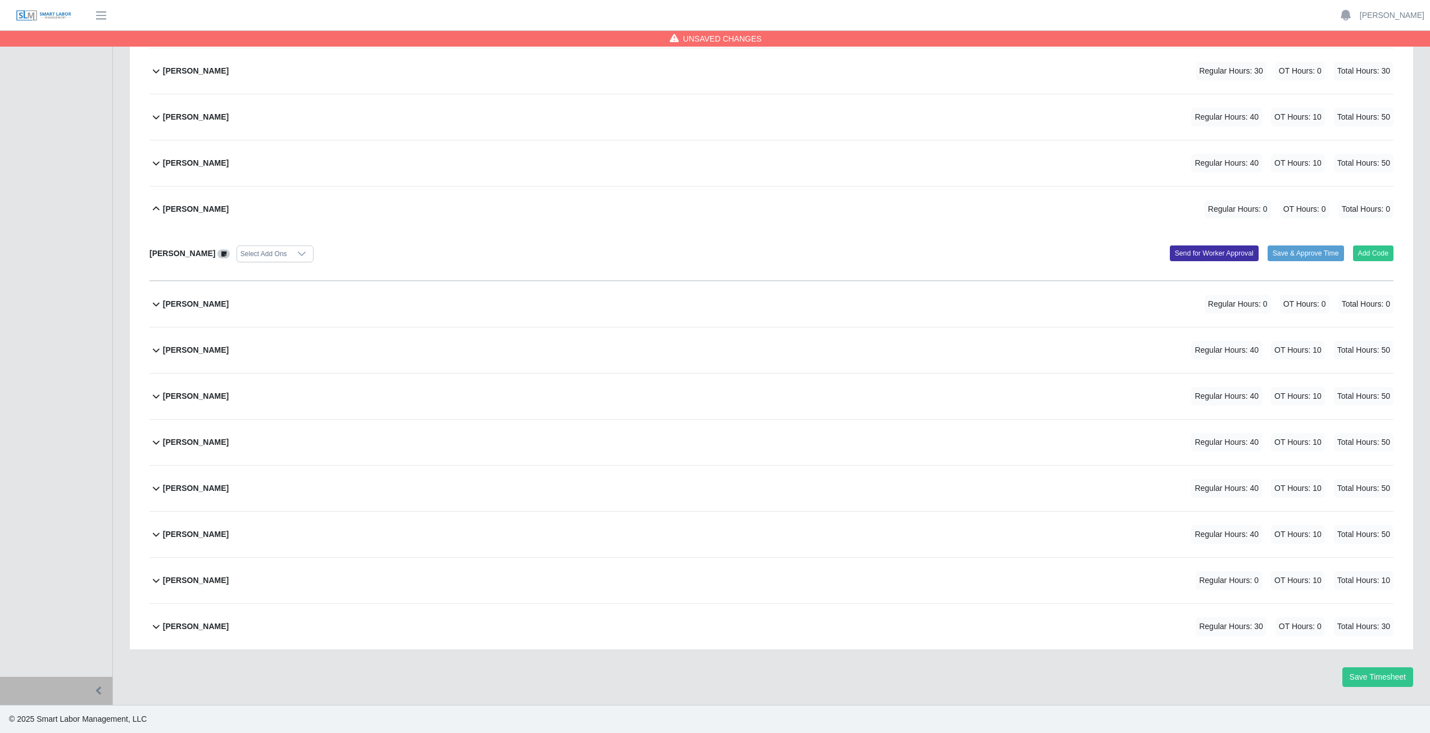
click at [989, 387] on div "Joshua Moreno Regular Hours: 40 OT Hours: 10 Total Hours: 50" at bounding box center [778, 396] width 1230 height 45
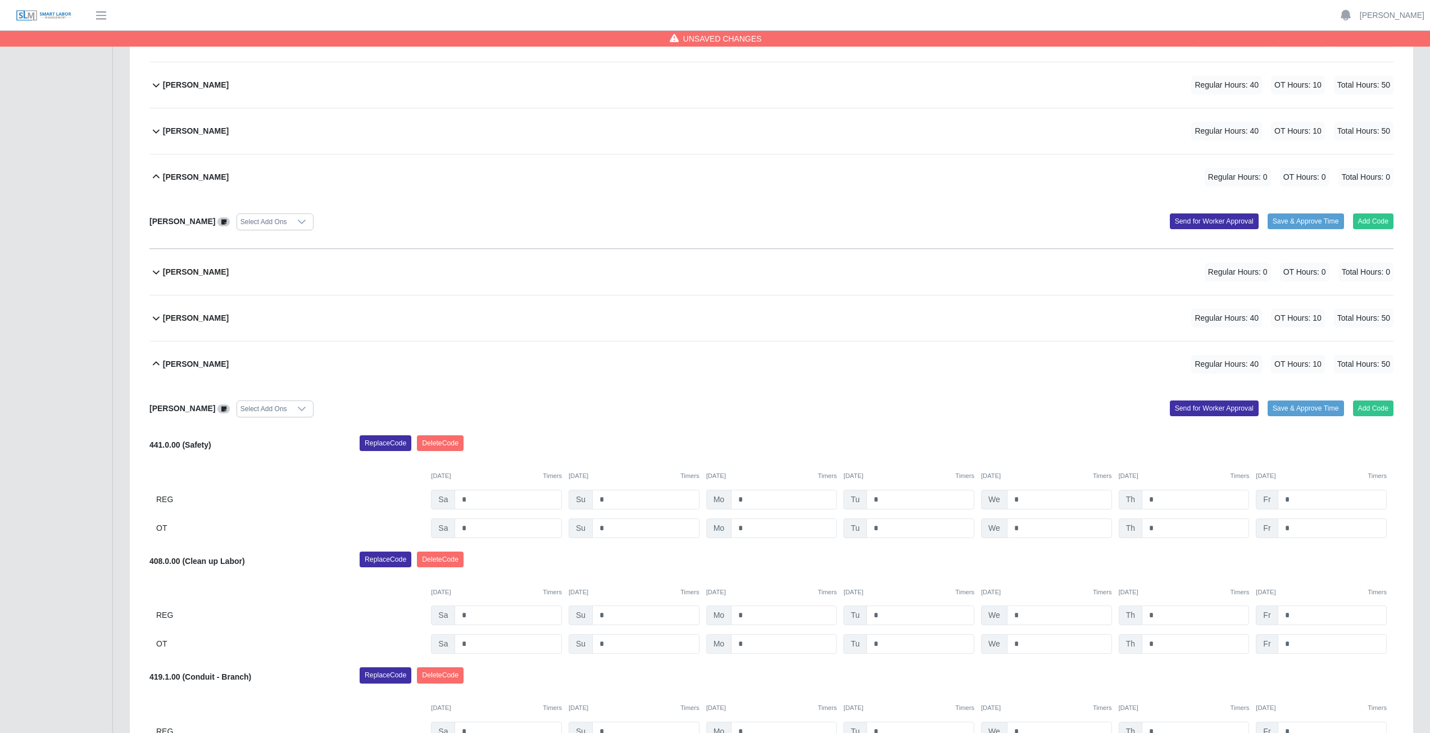
scroll to position [298, 0]
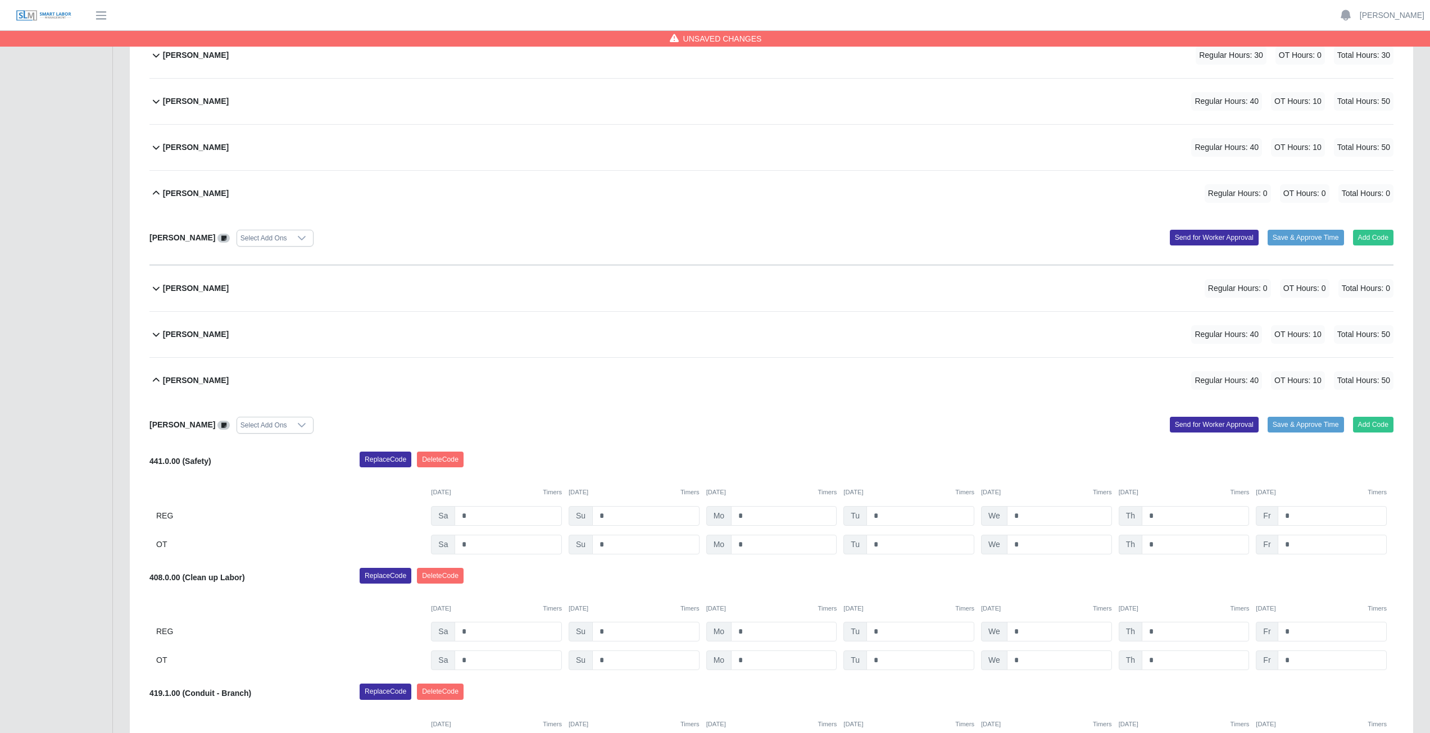
click at [154, 194] on icon at bounding box center [155, 192] width 13 height 13
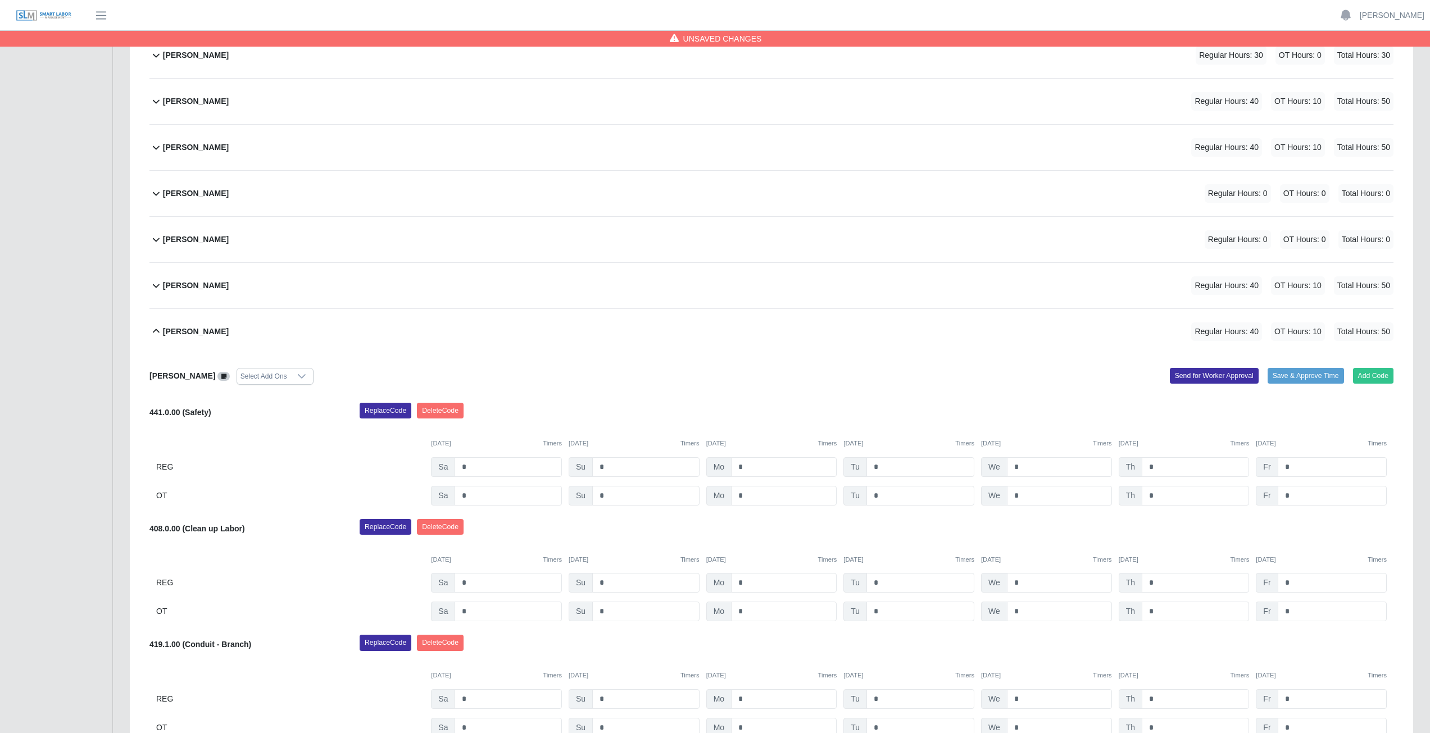
click at [153, 330] on icon at bounding box center [155, 331] width 13 height 13
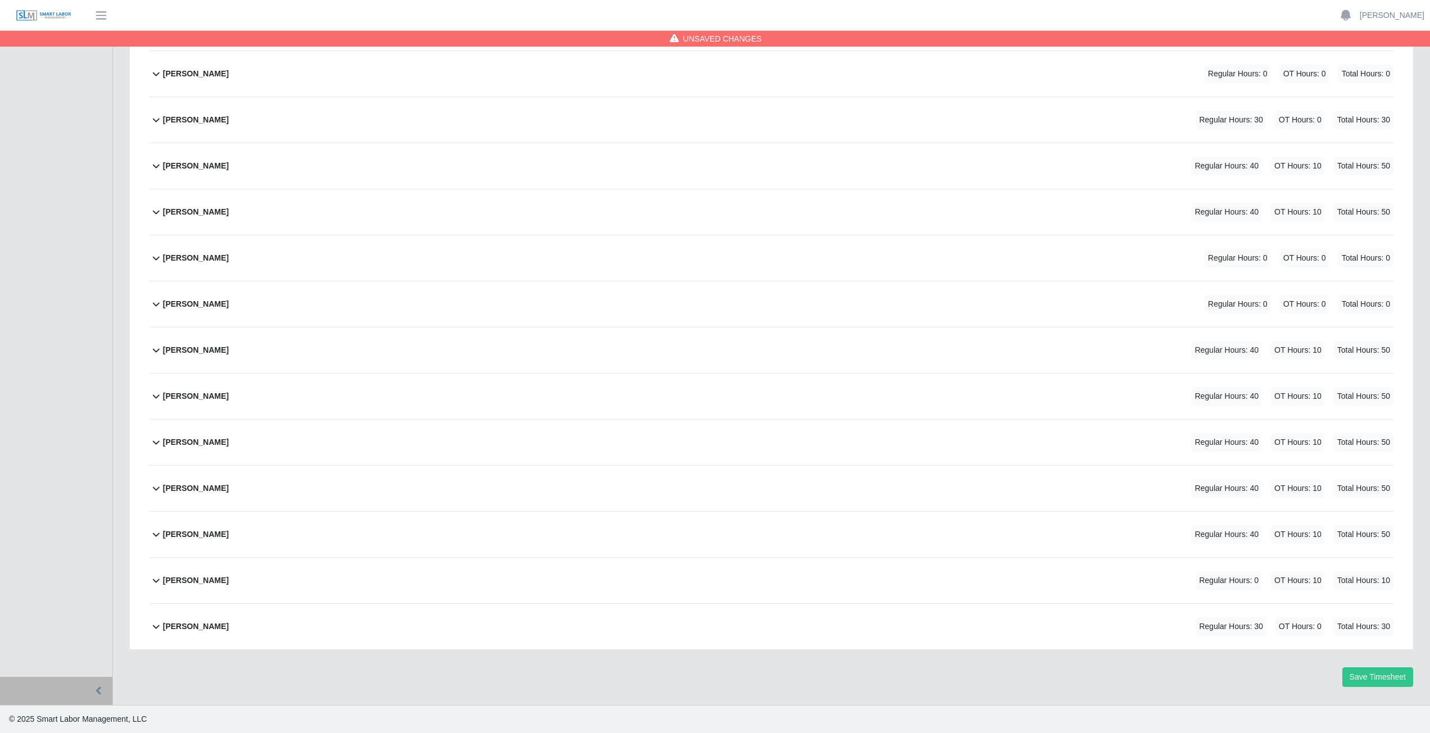
scroll to position [234, 0]
click at [1376, 679] on button "Save Timesheet" at bounding box center [1377, 677] width 71 height 20
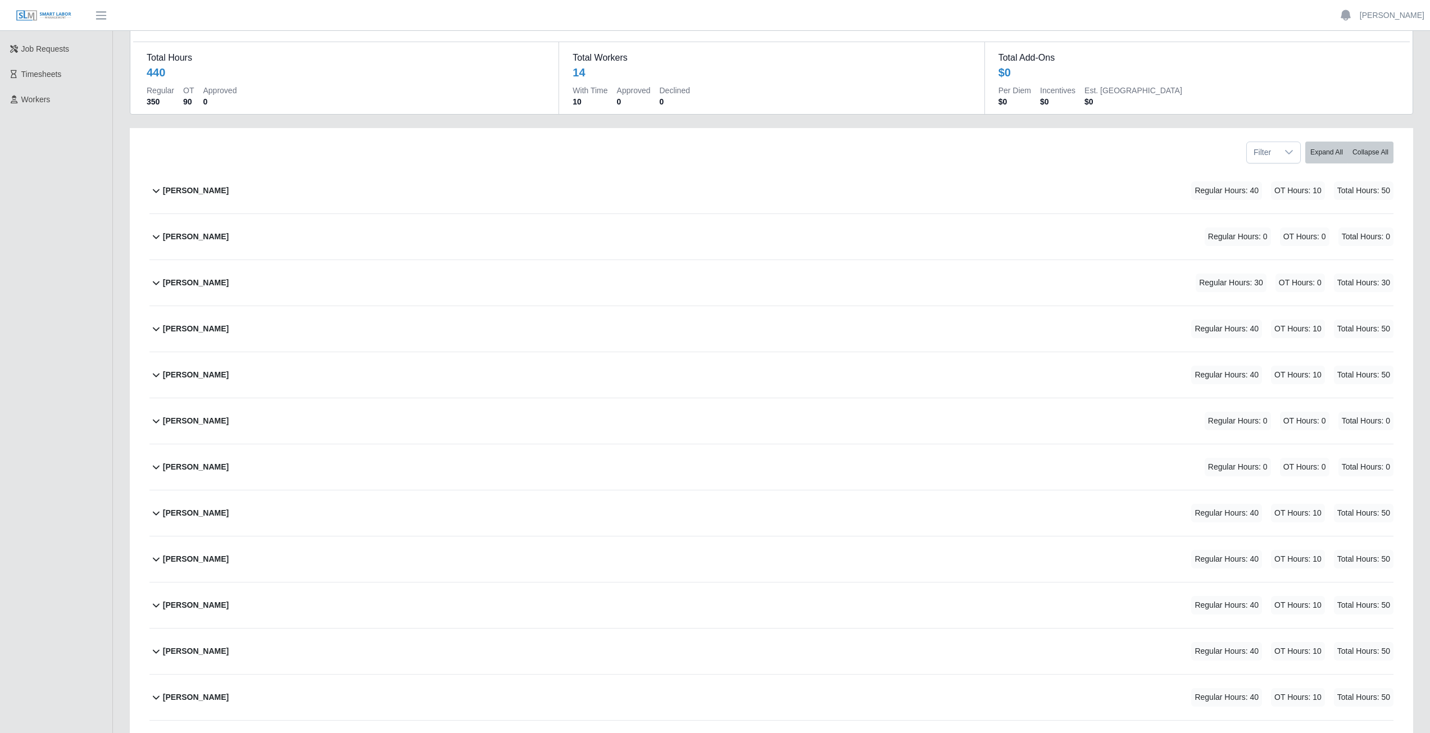
scroll to position [65, 0]
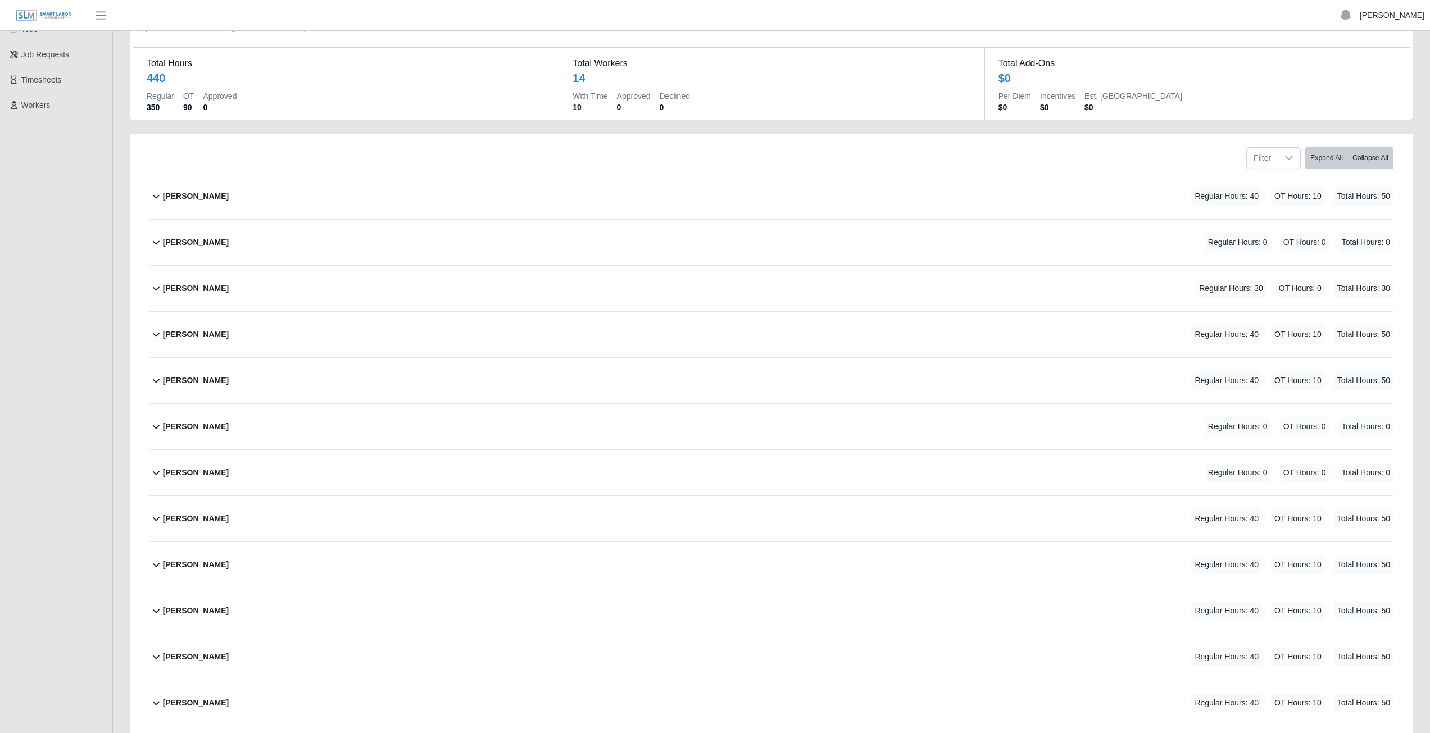
click at [1394, 13] on link "[PERSON_NAME]" at bounding box center [1391, 16] width 65 height 12
click at [1364, 79] on link "Logout" at bounding box center [1378, 78] width 101 height 24
